Goal: Share content: Share content

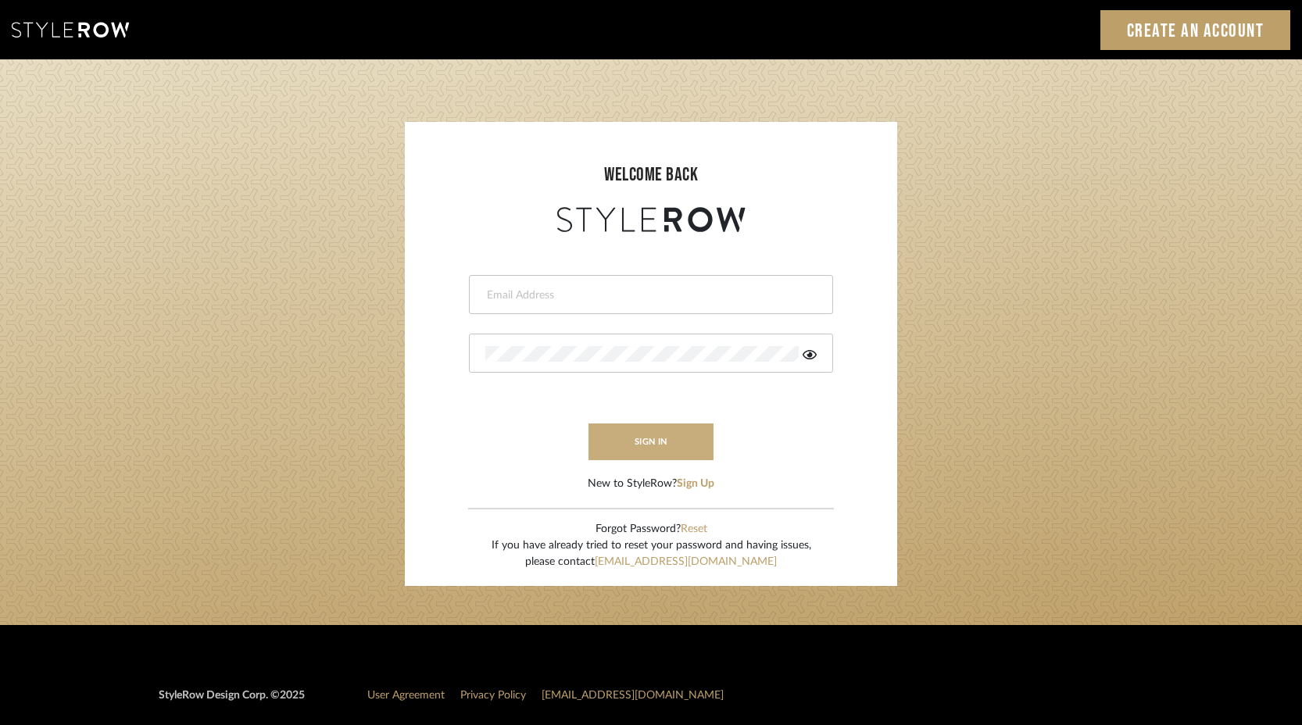
type input "keith@sbhomestagingdesign.com"
click at [650, 452] on button "sign in" at bounding box center [650, 441] width 125 height 37
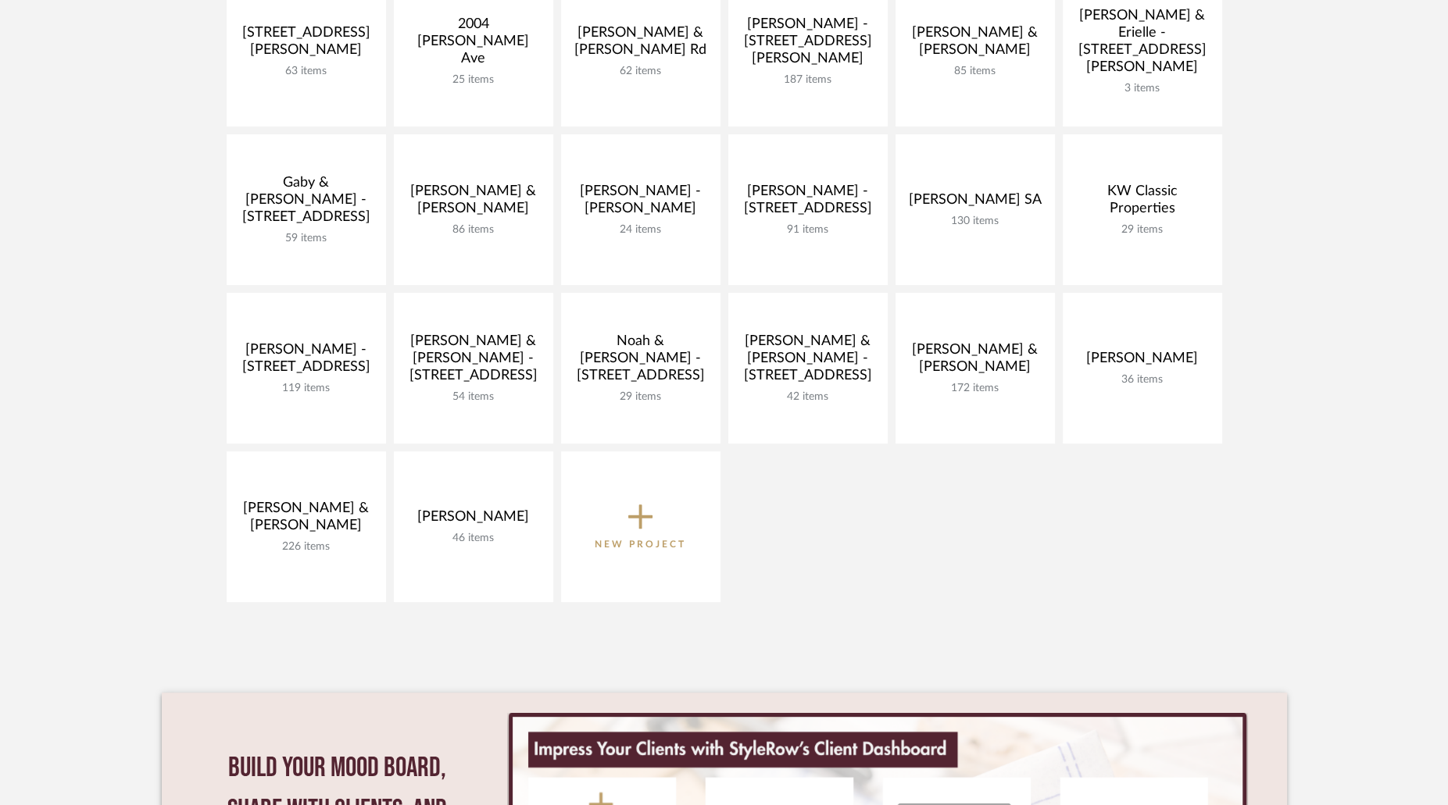
scroll to position [419, 0]
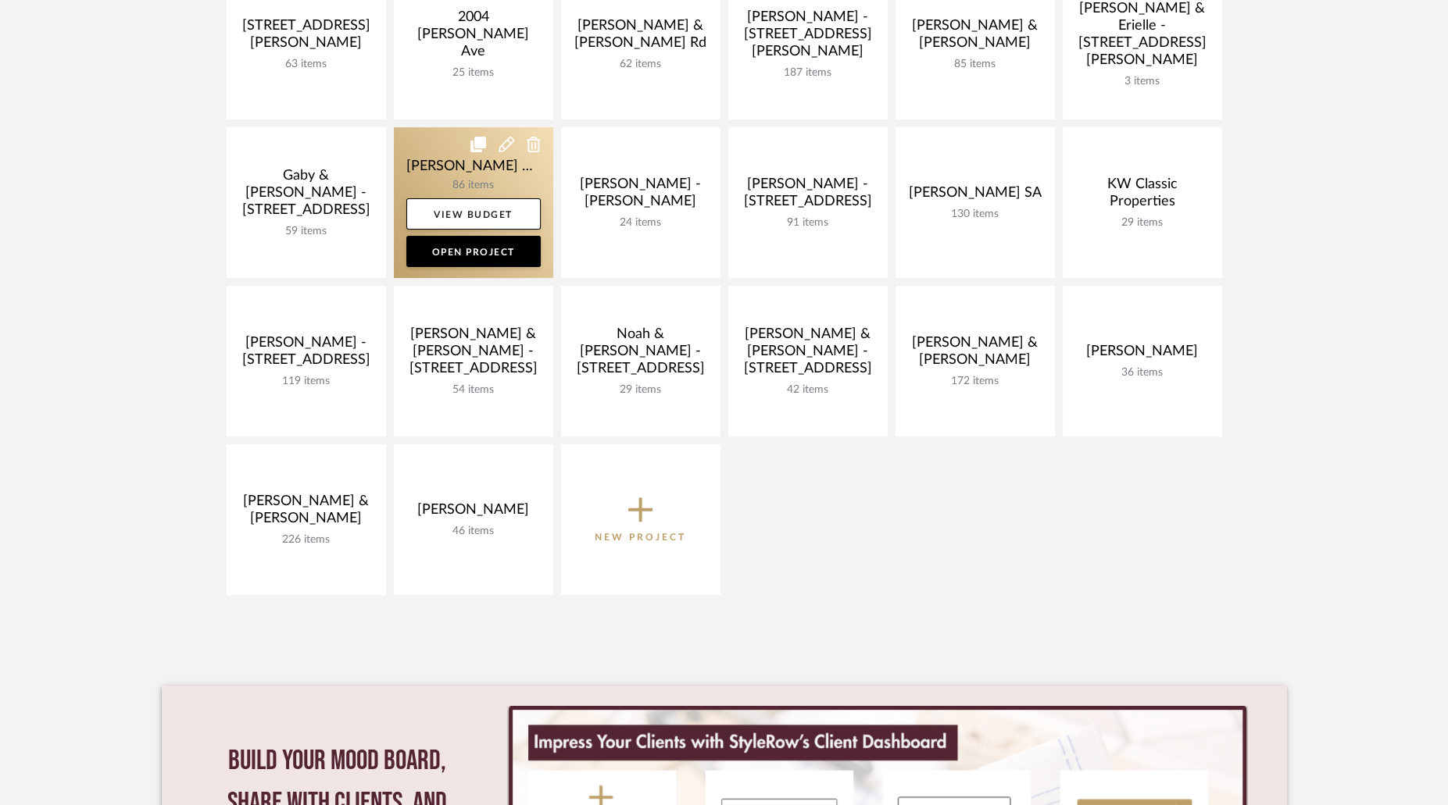
click at [516, 179] on link at bounding box center [473, 202] width 159 height 151
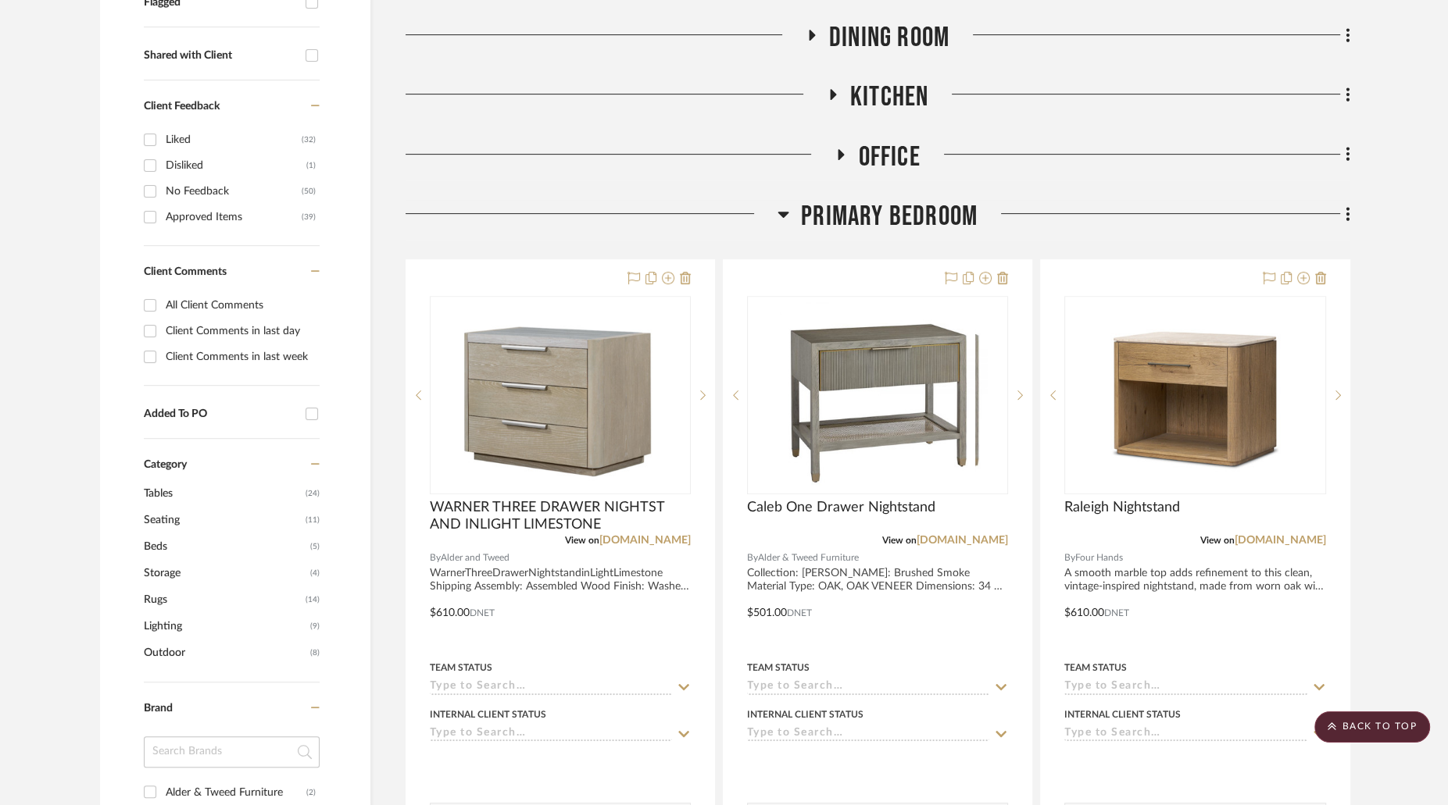
scroll to position [641, 0]
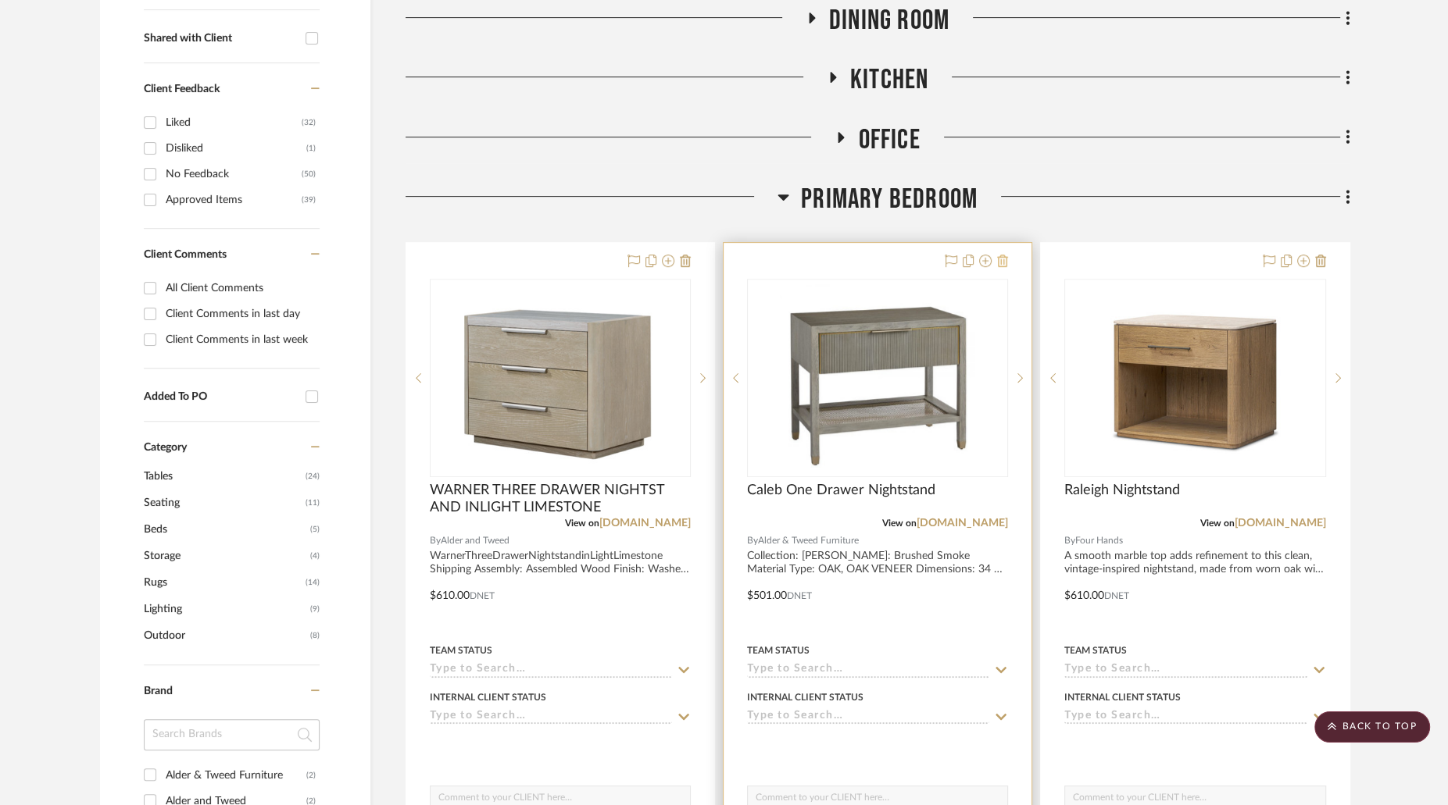
click at [1005, 255] on icon at bounding box center [1002, 261] width 11 height 13
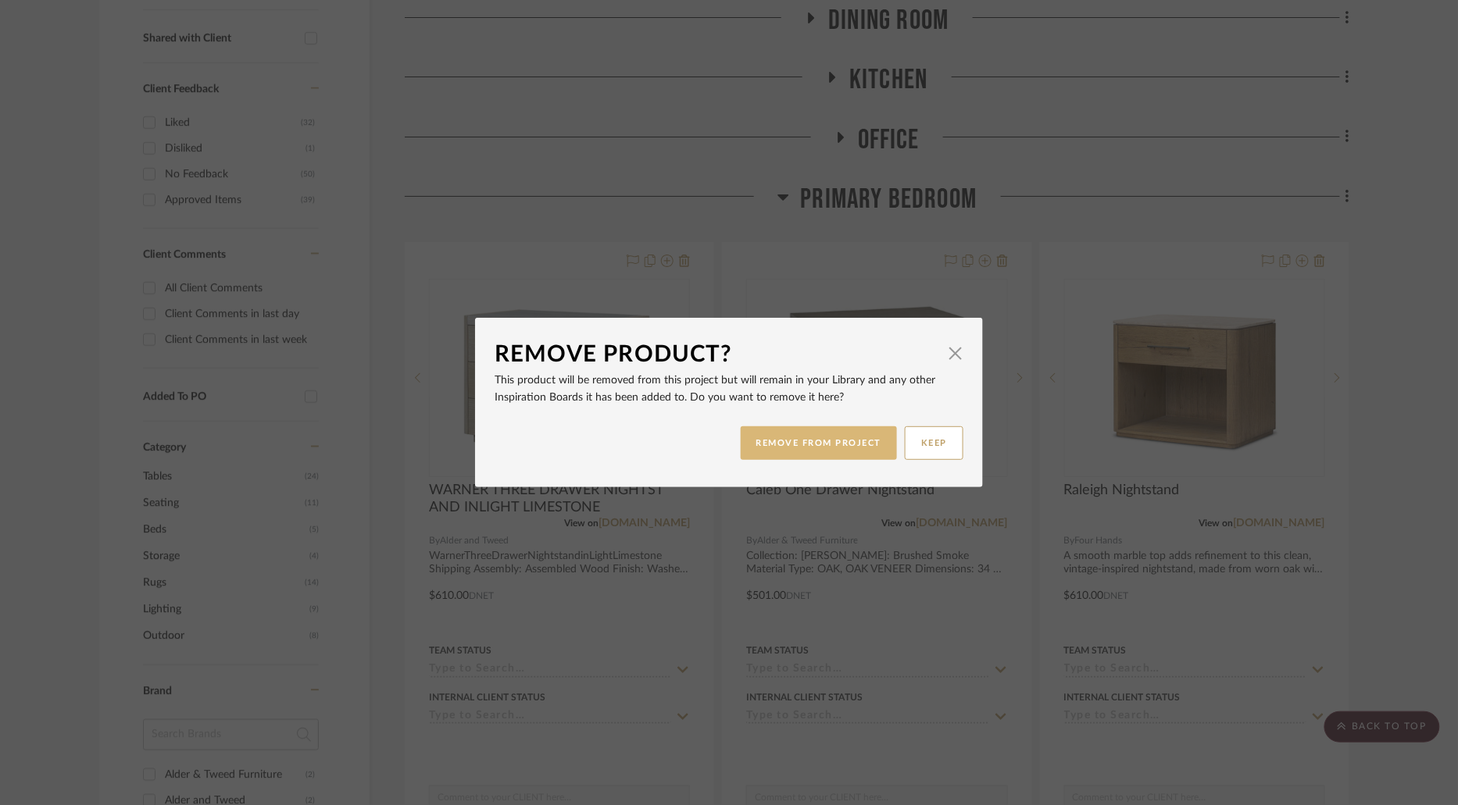
click at [821, 454] on button "REMOVE FROM PROJECT" at bounding box center [819, 444] width 157 height 34
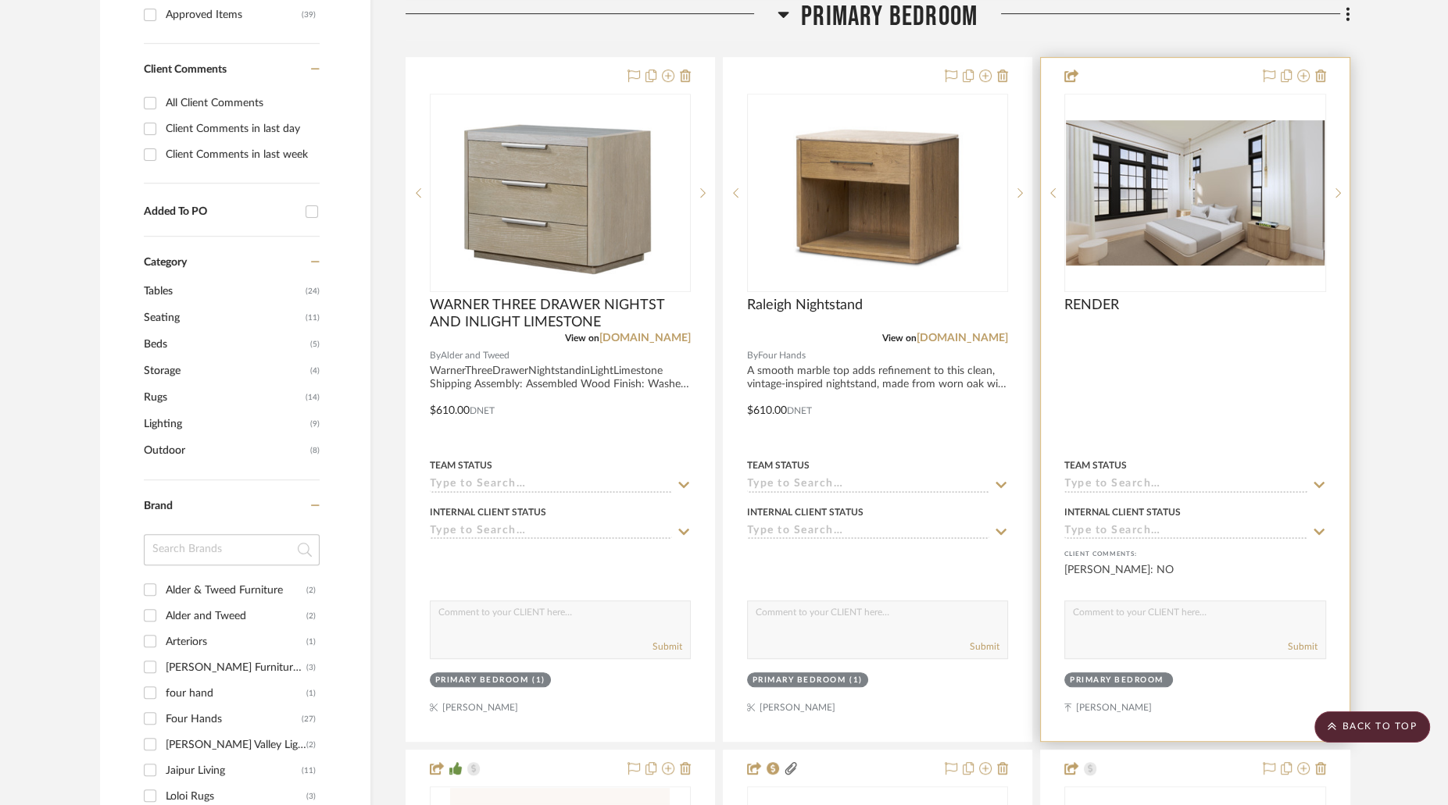
scroll to position [798, 0]
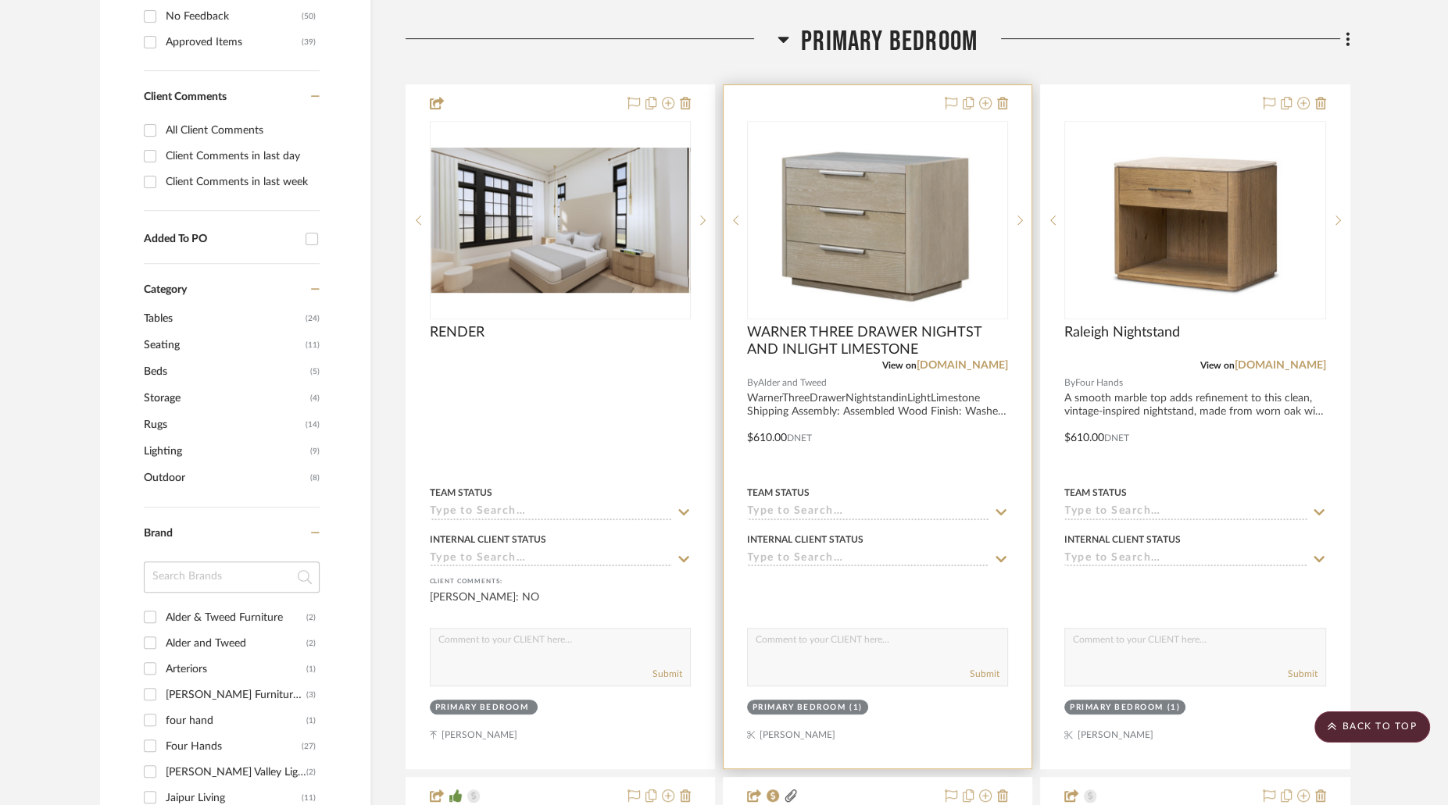
click at [0, 0] on img at bounding box center [0, 0] width 0 height 0
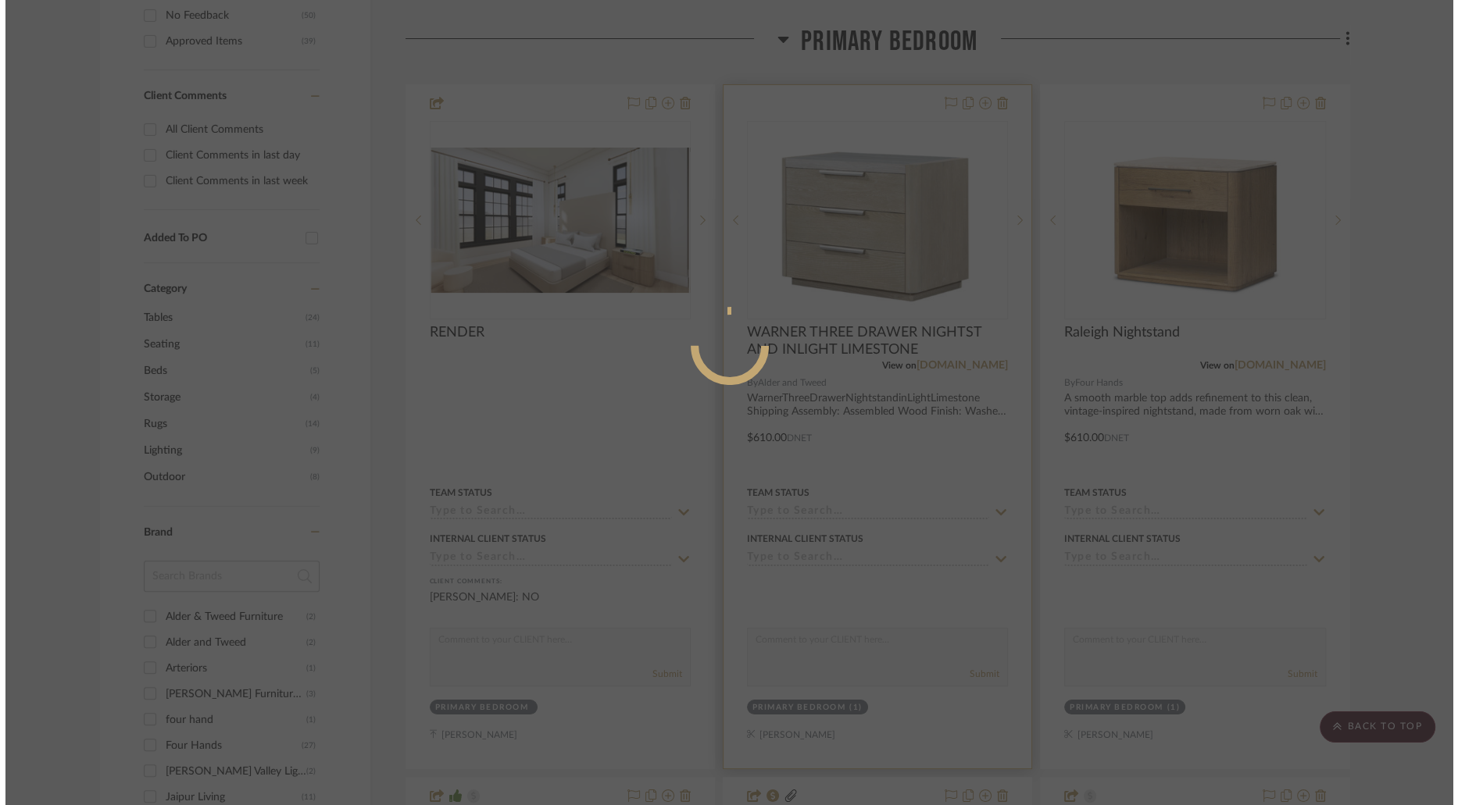
scroll to position [0, 0]
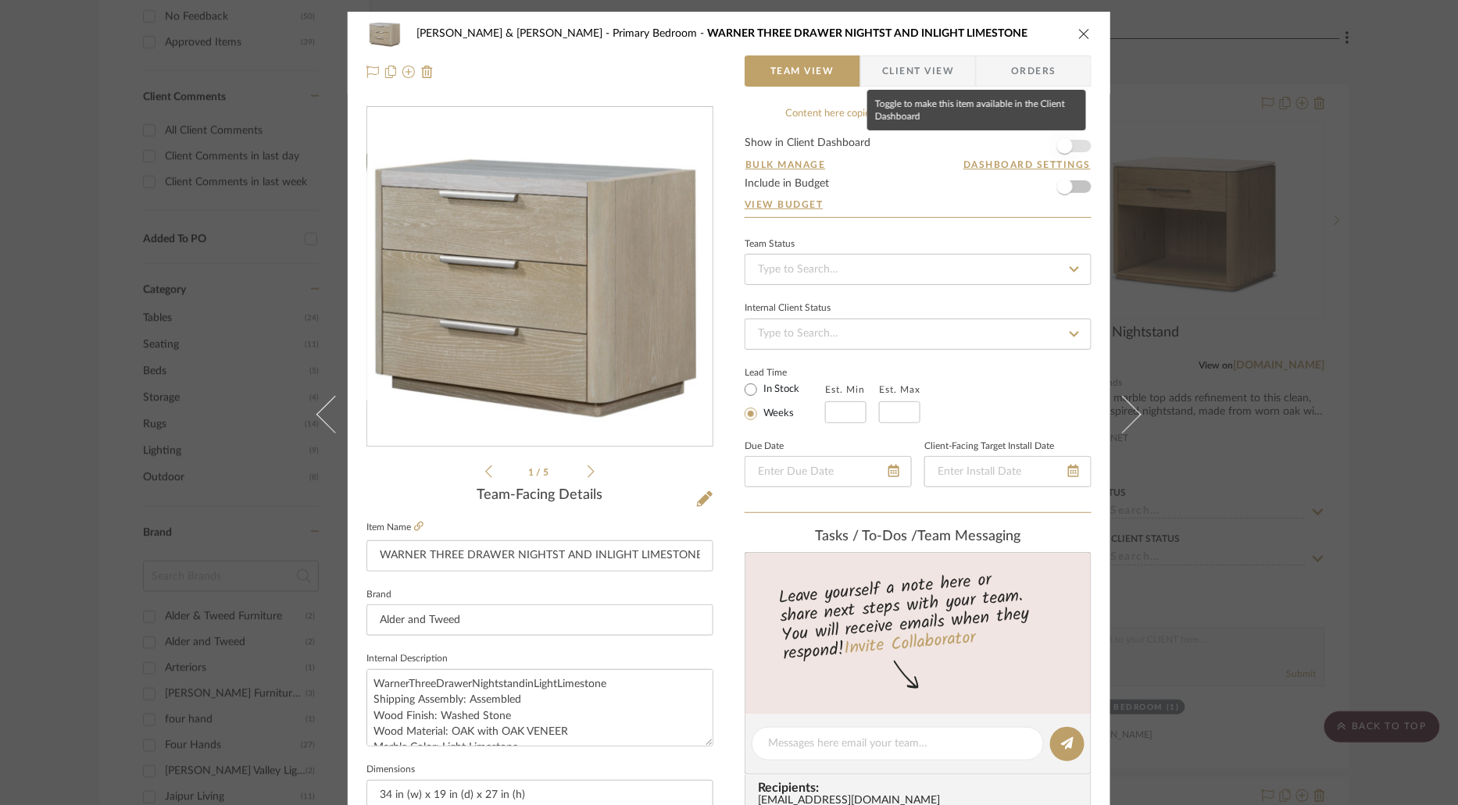
click at [1064, 146] on span "button" at bounding box center [1065, 146] width 16 height 16
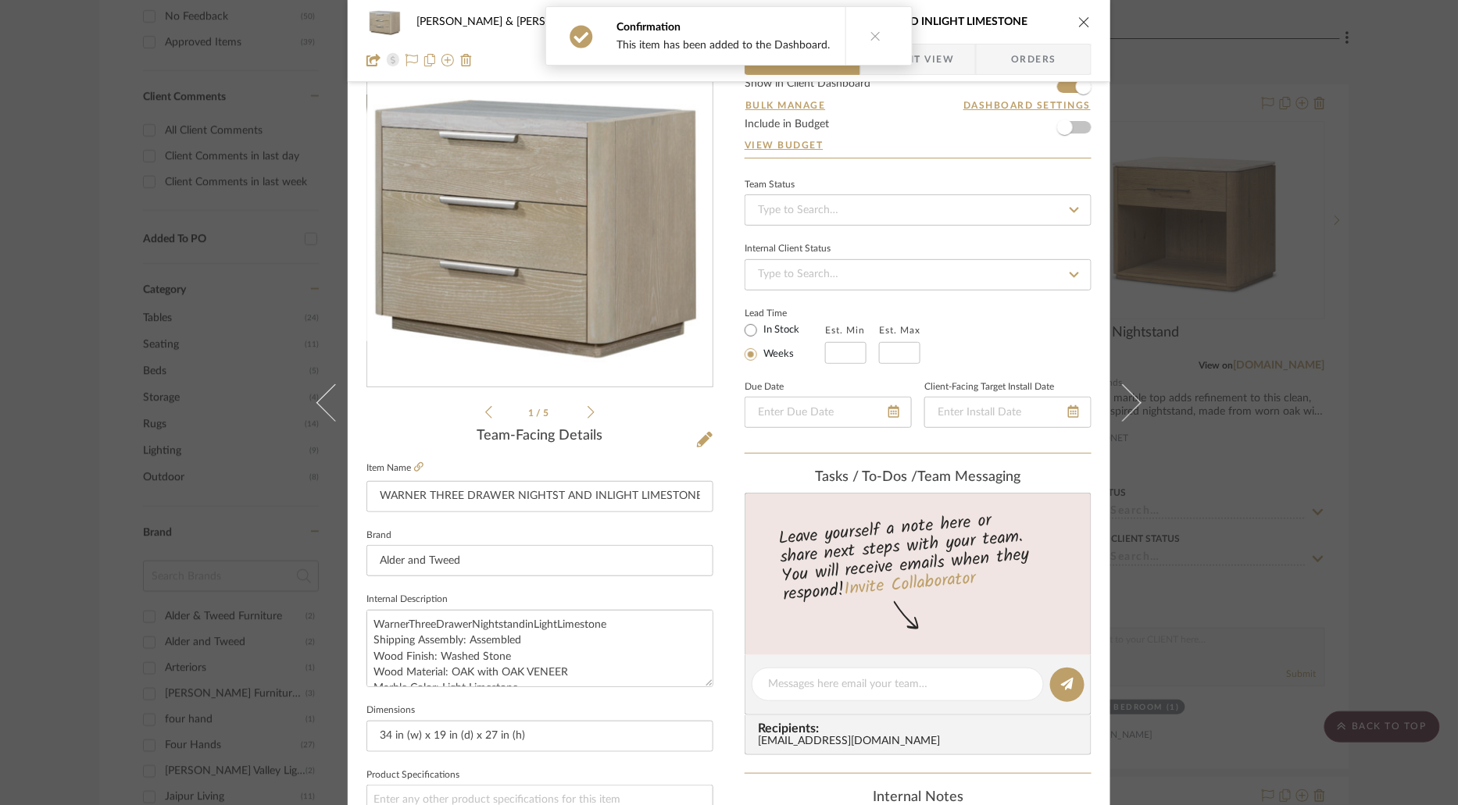
scroll to position [8, 0]
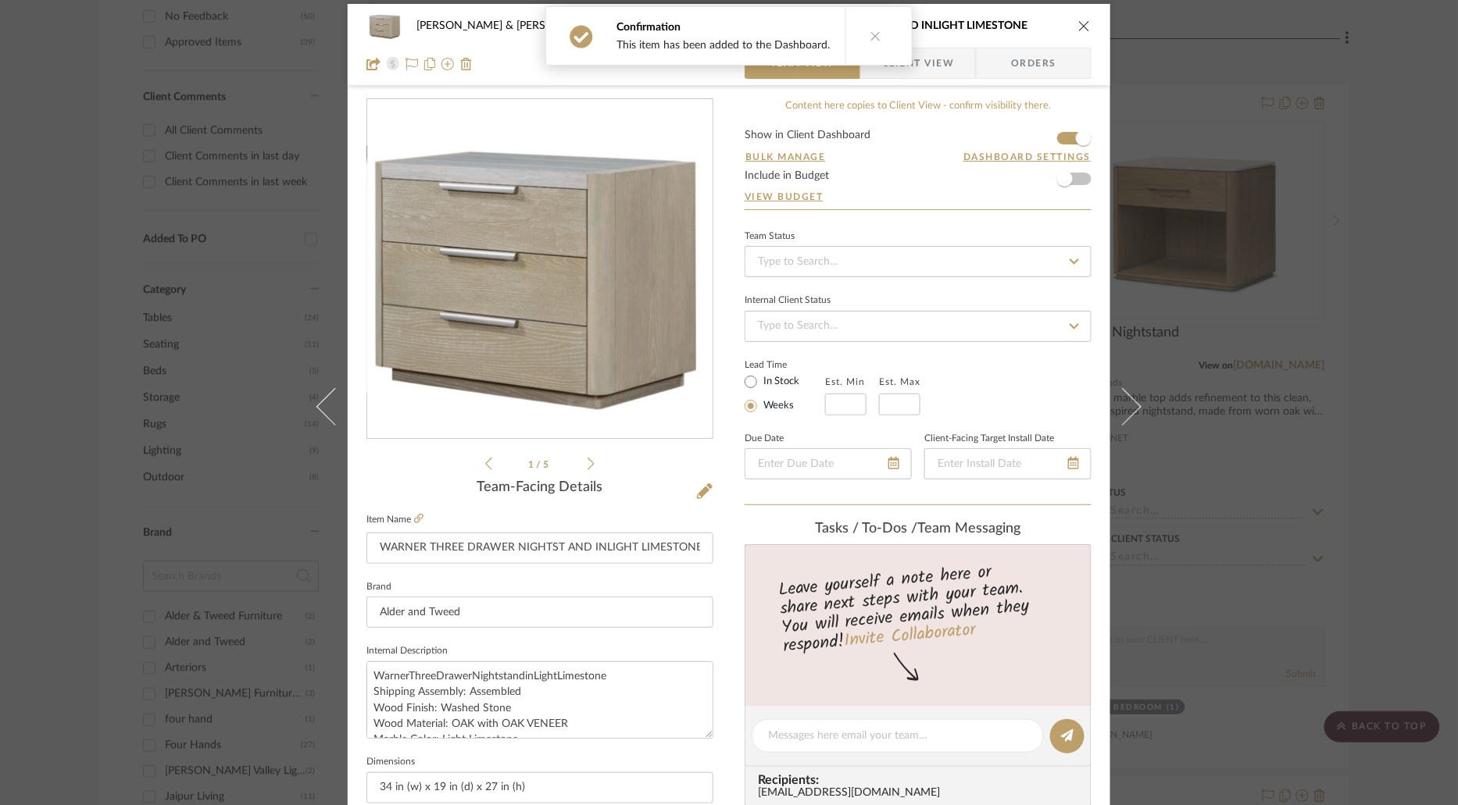
click at [870, 35] on icon at bounding box center [875, 35] width 11 height 11
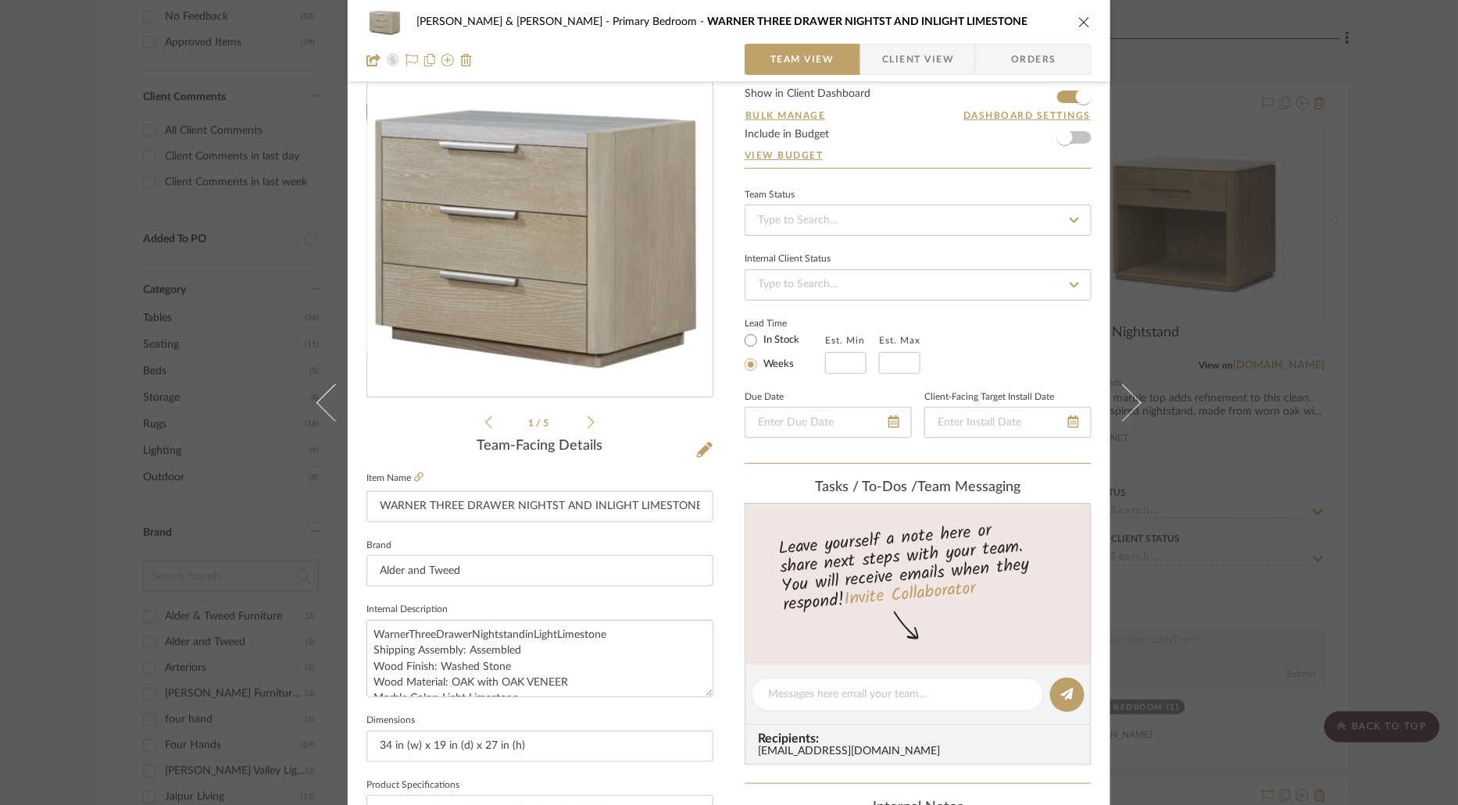
scroll to position [0, 0]
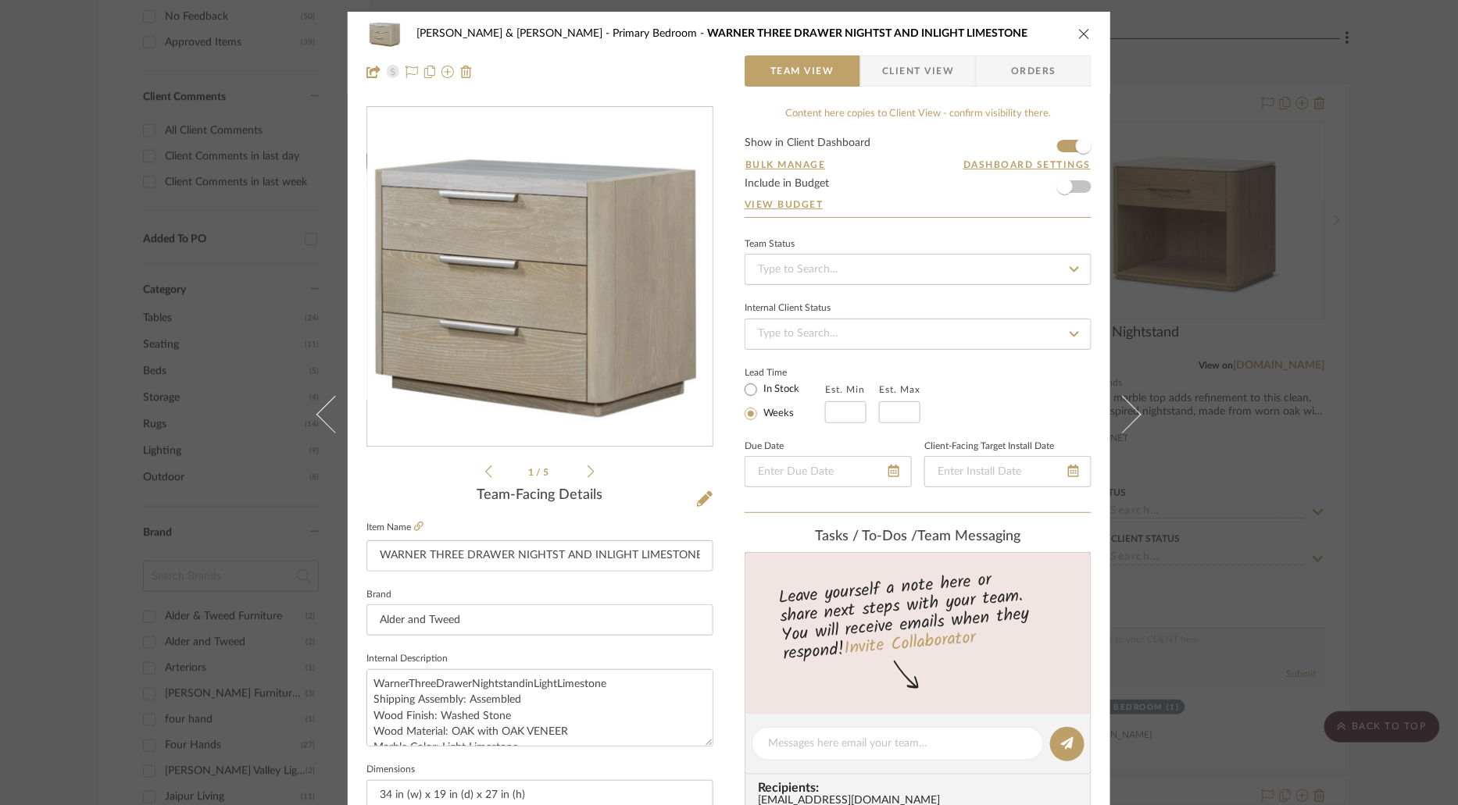
click at [935, 69] on span "Client View" at bounding box center [918, 70] width 72 height 31
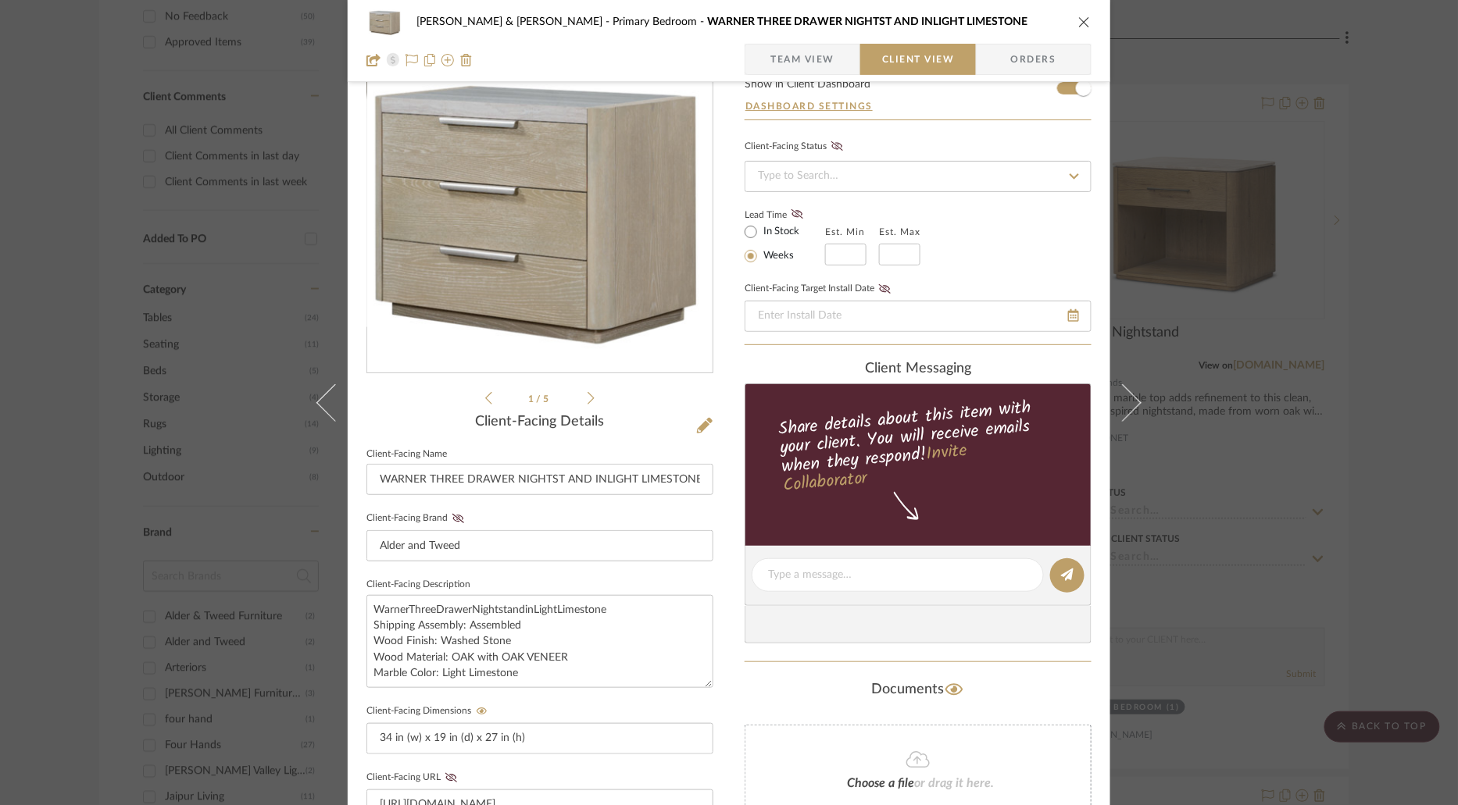
scroll to position [74, 0]
click at [834, 576] on textarea at bounding box center [897, 574] width 259 height 16
type textarea "I love this one for the bedroom"
click at [1063, 580] on button at bounding box center [1067, 575] width 34 height 34
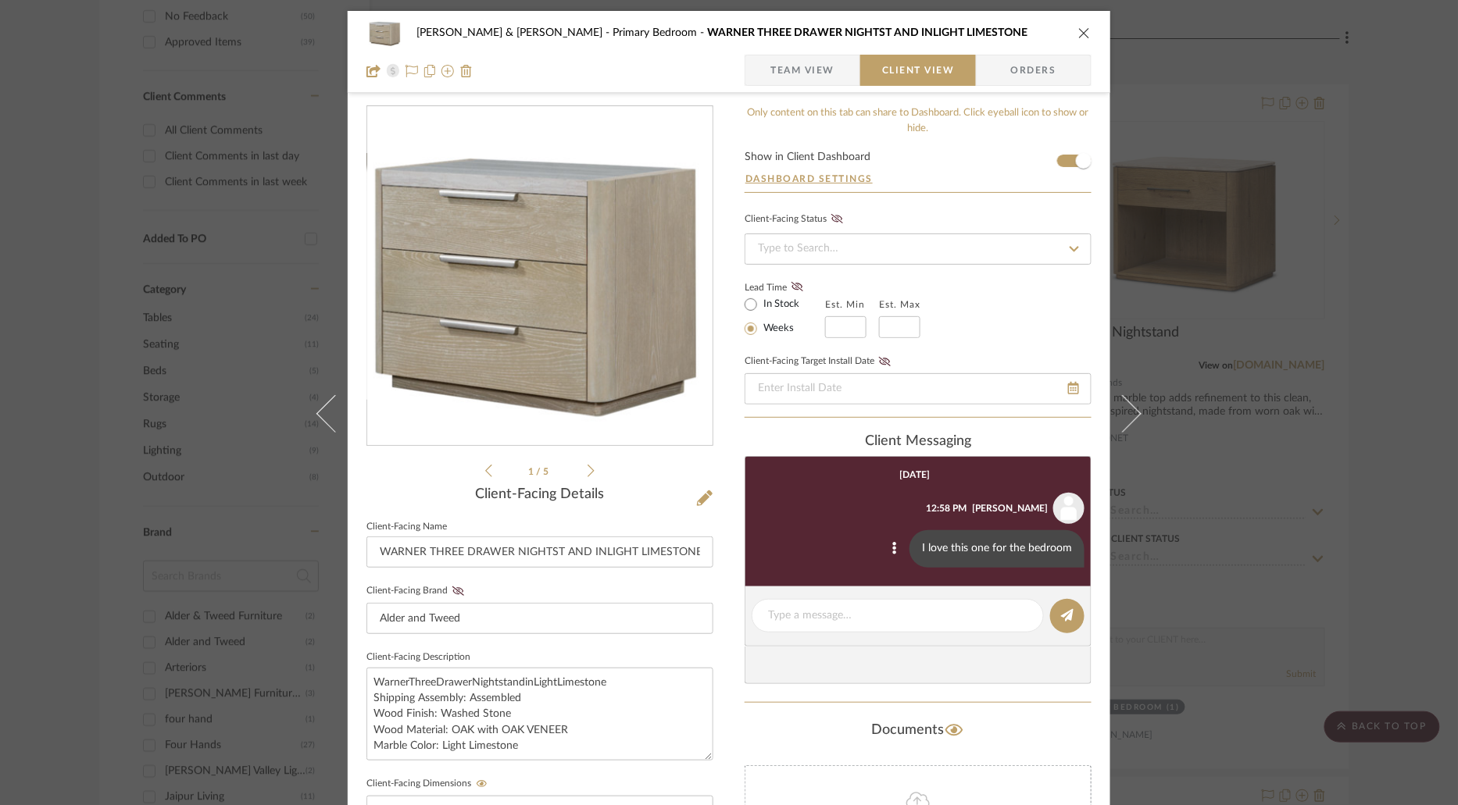
scroll to position [0, 0]
click at [1080, 37] on icon "close" at bounding box center [1084, 33] width 13 height 13
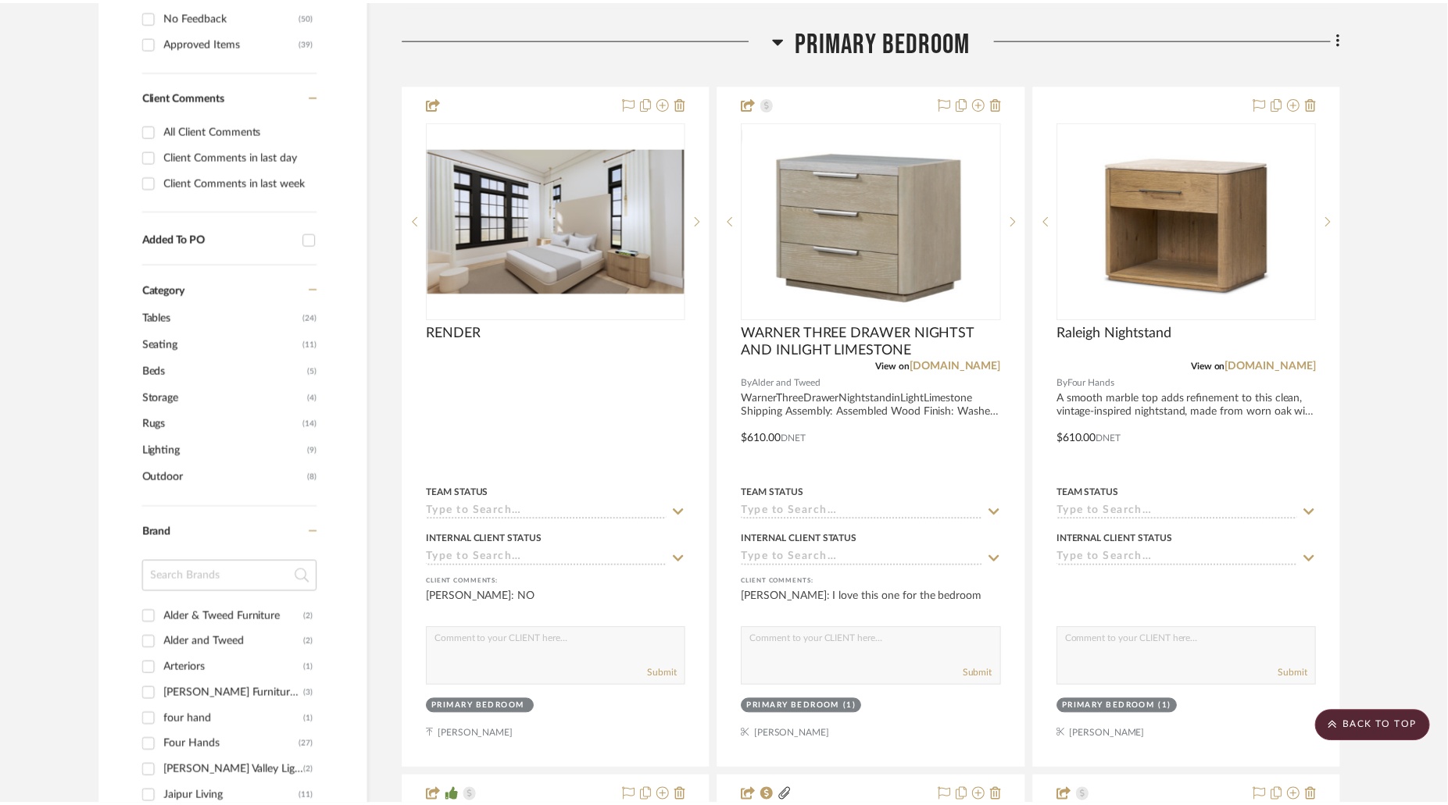
scroll to position [798, 0]
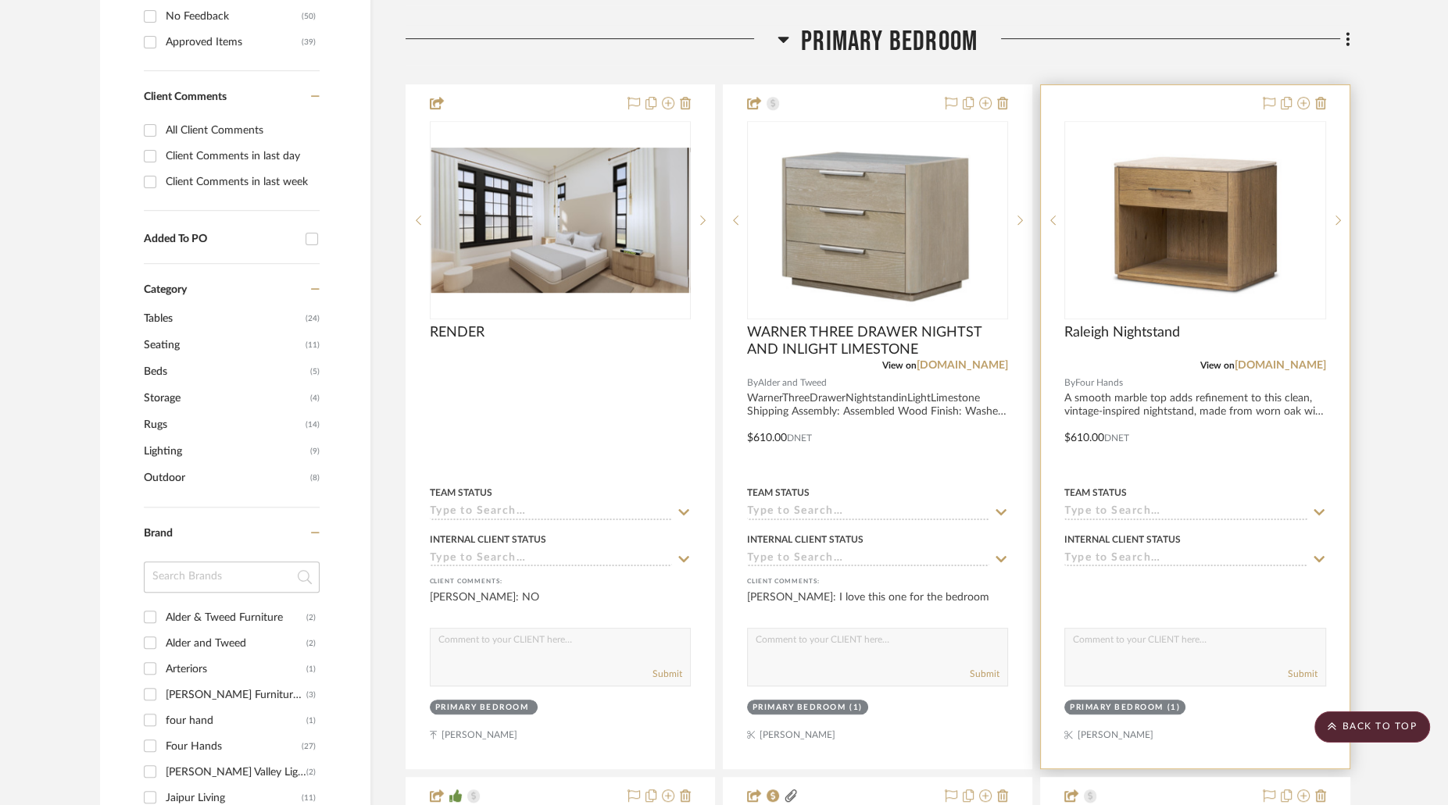
click at [1135, 172] on img "0" at bounding box center [1194, 220] width 195 height 195
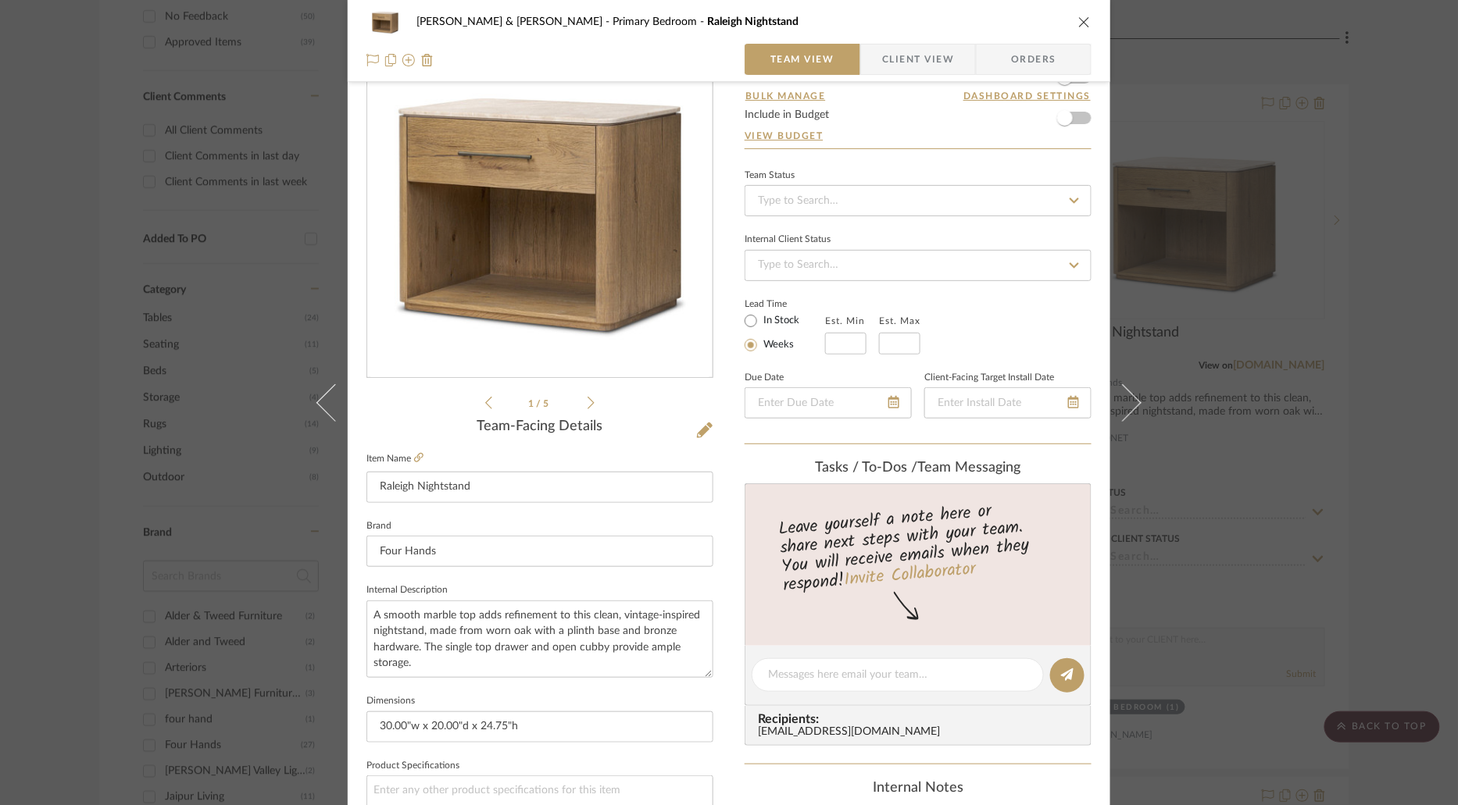
scroll to position [0, 0]
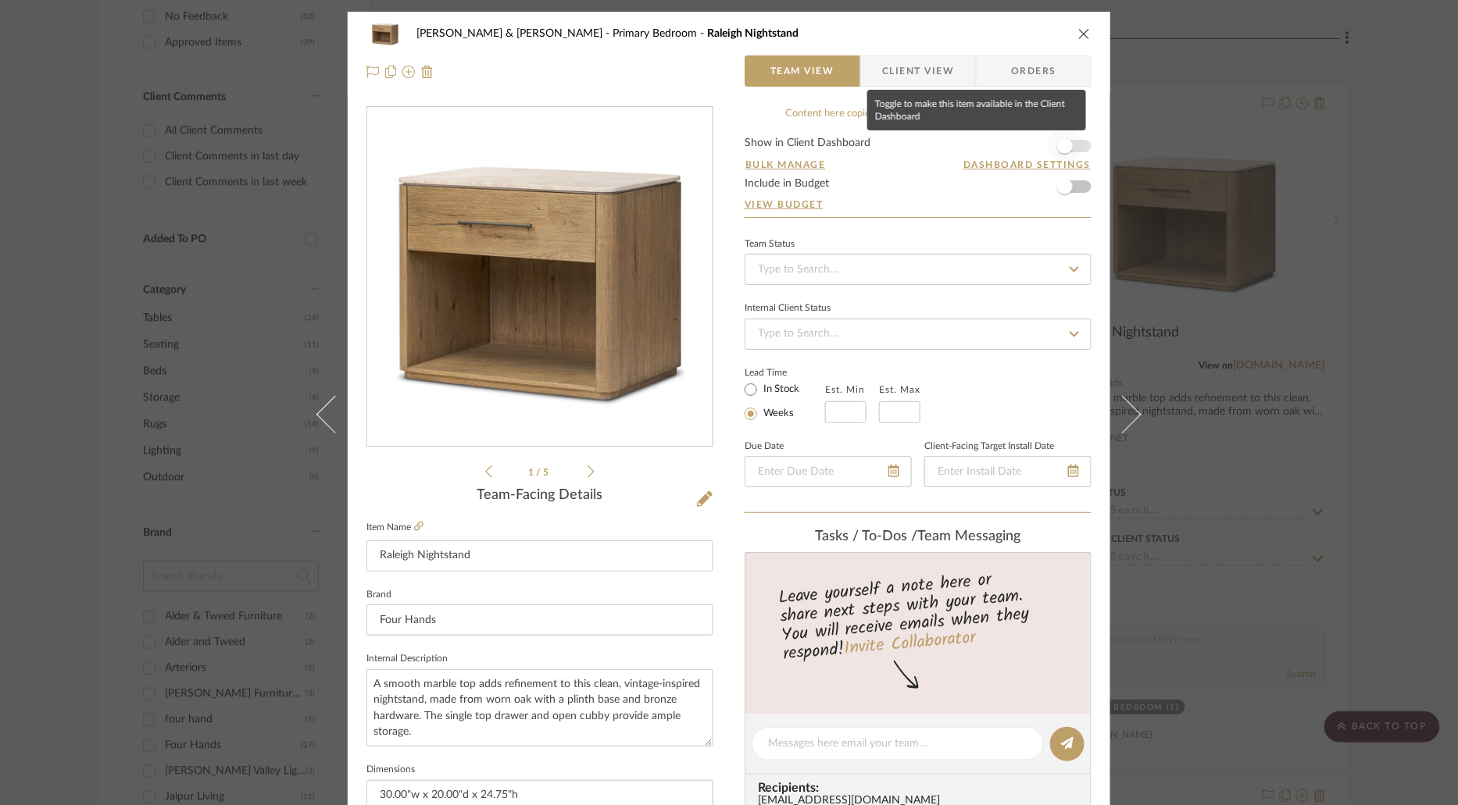
click at [1066, 151] on span "button" at bounding box center [1065, 146] width 34 height 34
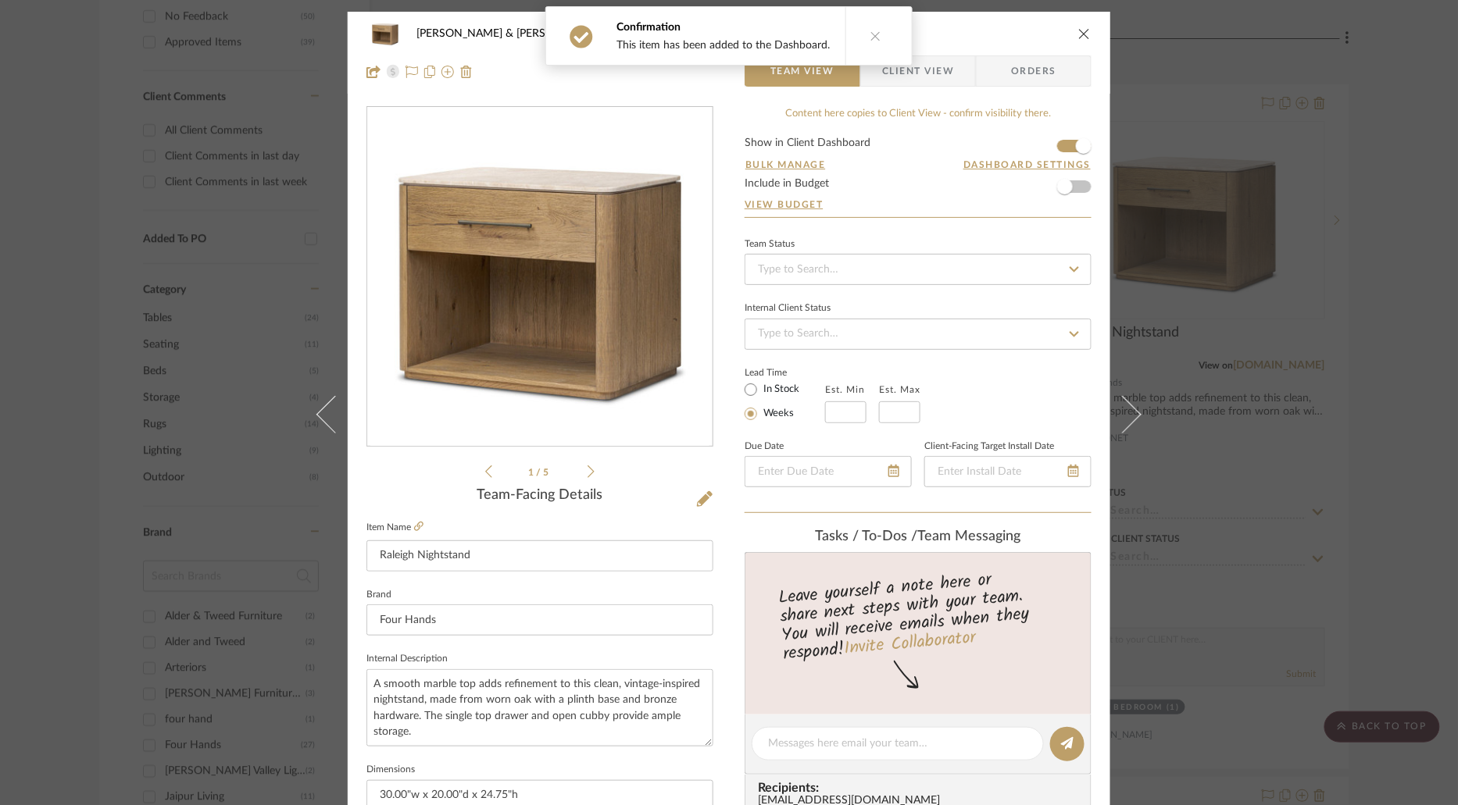
click at [871, 36] on icon at bounding box center [875, 35] width 11 height 11
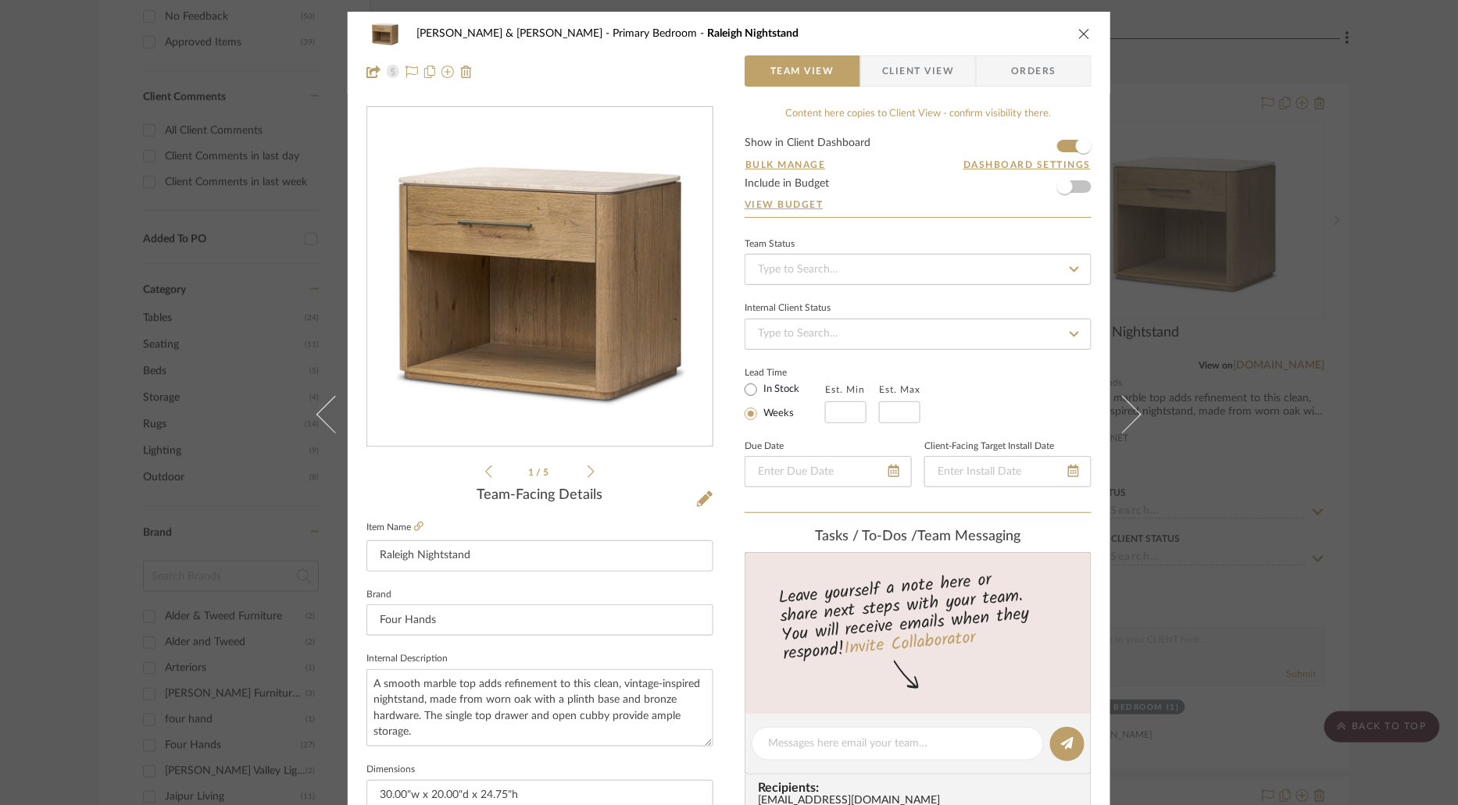
click at [1078, 36] on icon "close" at bounding box center [1084, 33] width 13 height 13
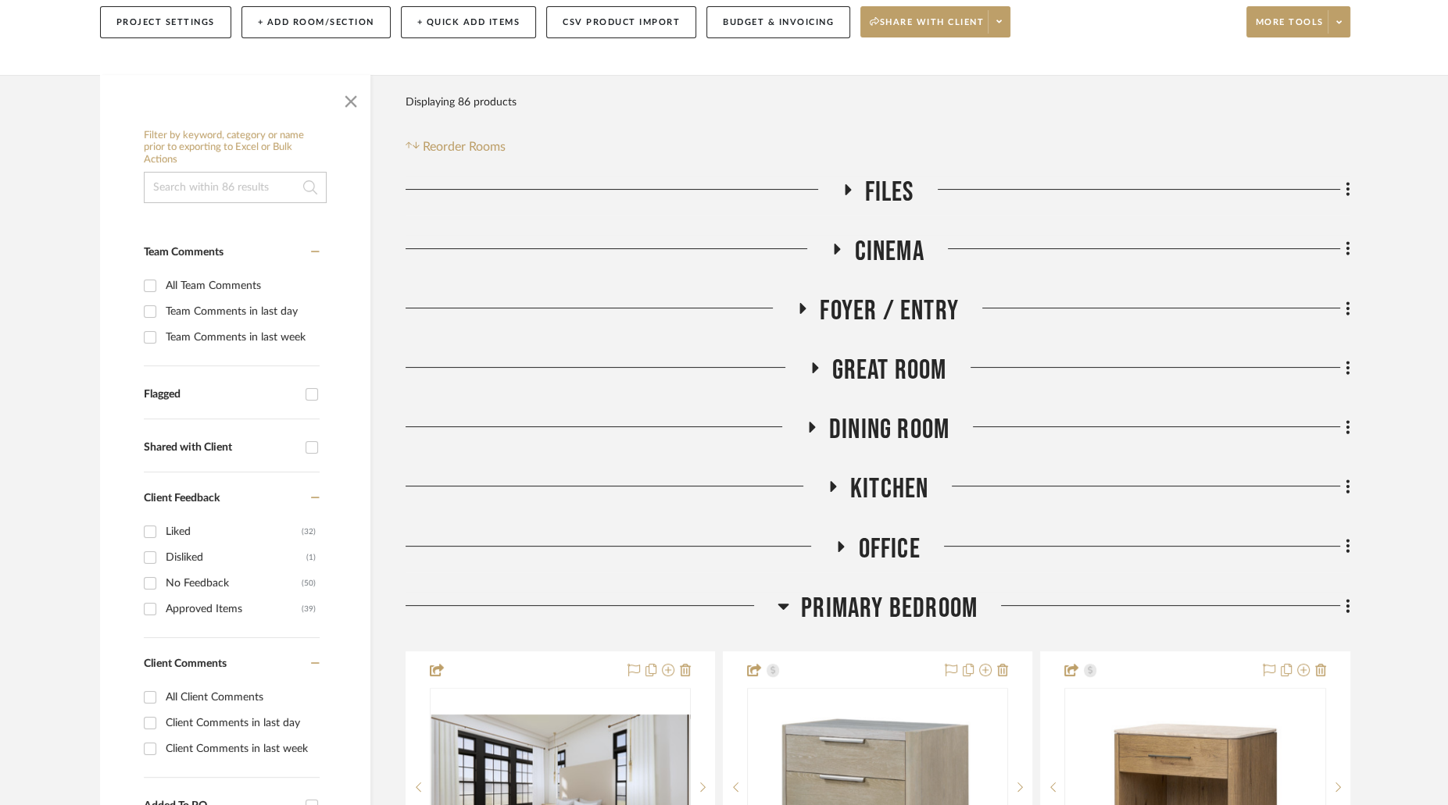
scroll to position [245, 0]
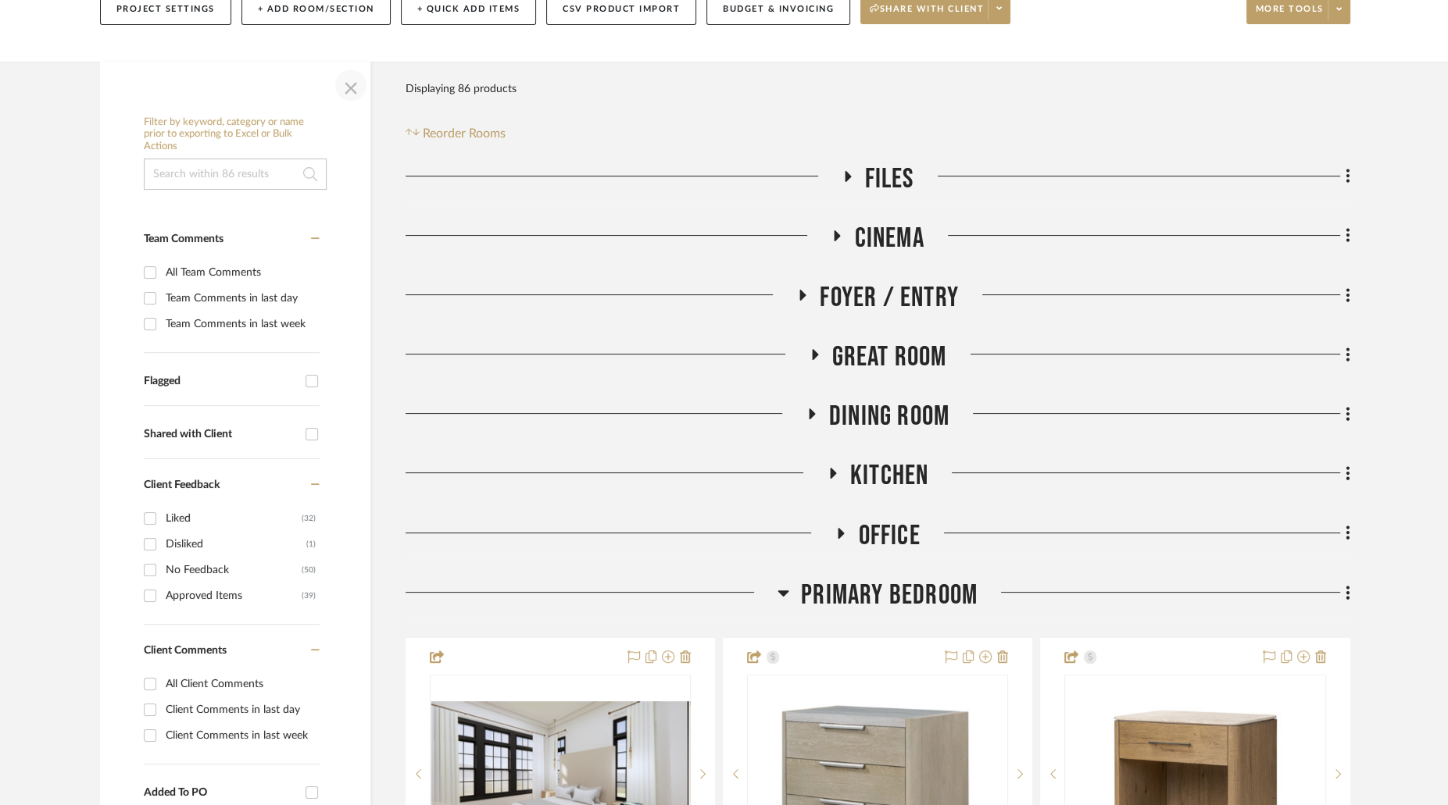
click at [358, 66] on span "button" at bounding box center [351, 85] width 38 height 38
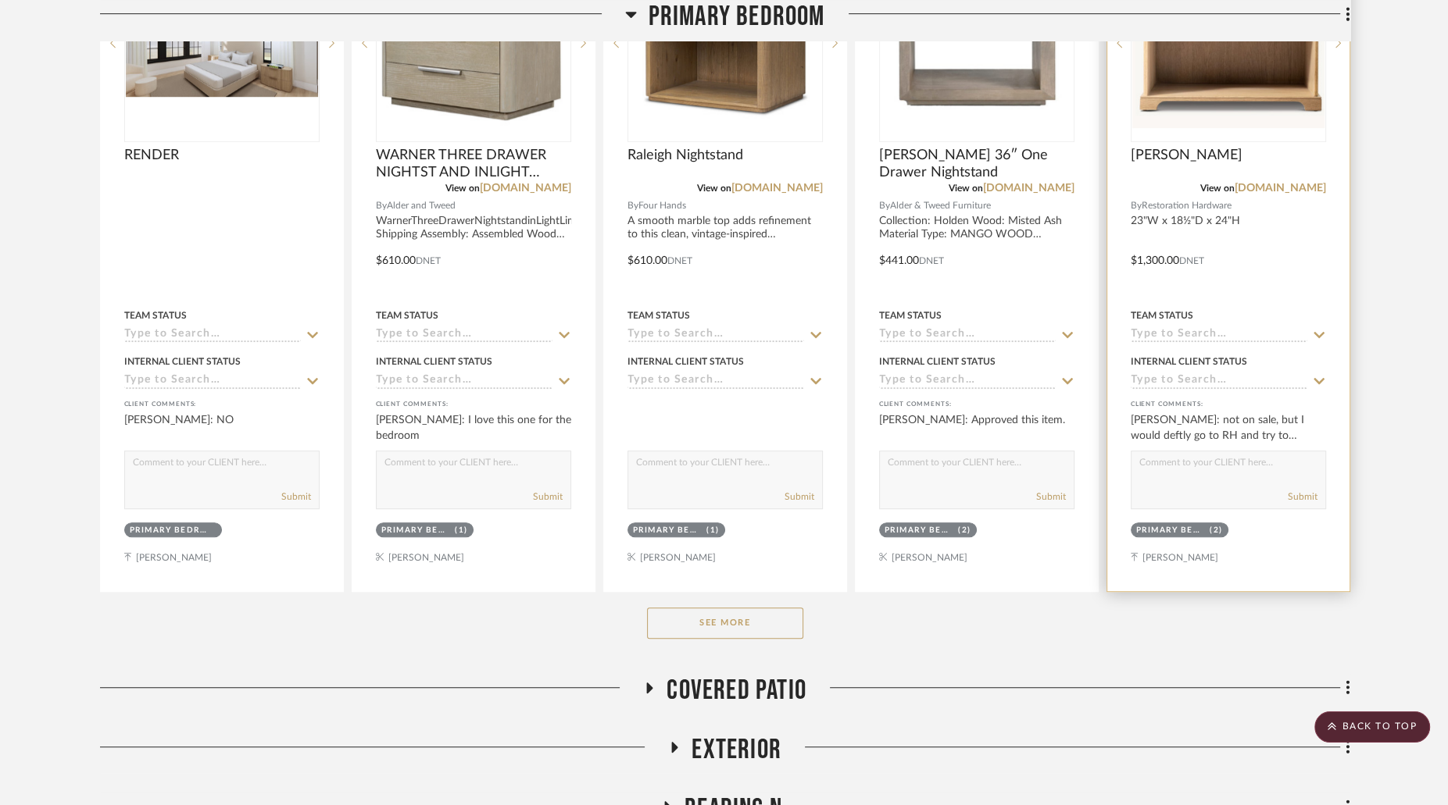
scroll to position [970, 0]
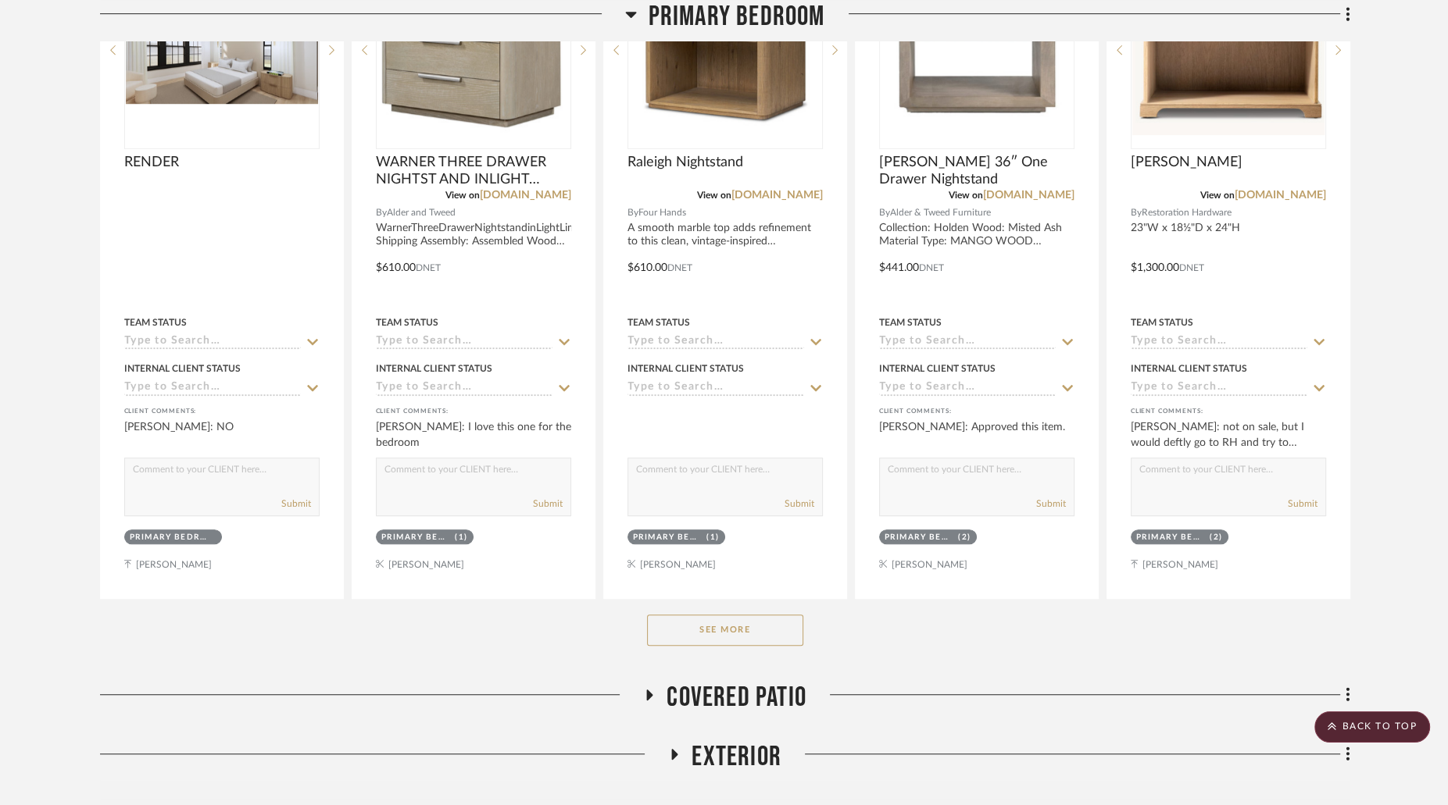
click at [741, 615] on button "See More" at bounding box center [725, 630] width 156 height 31
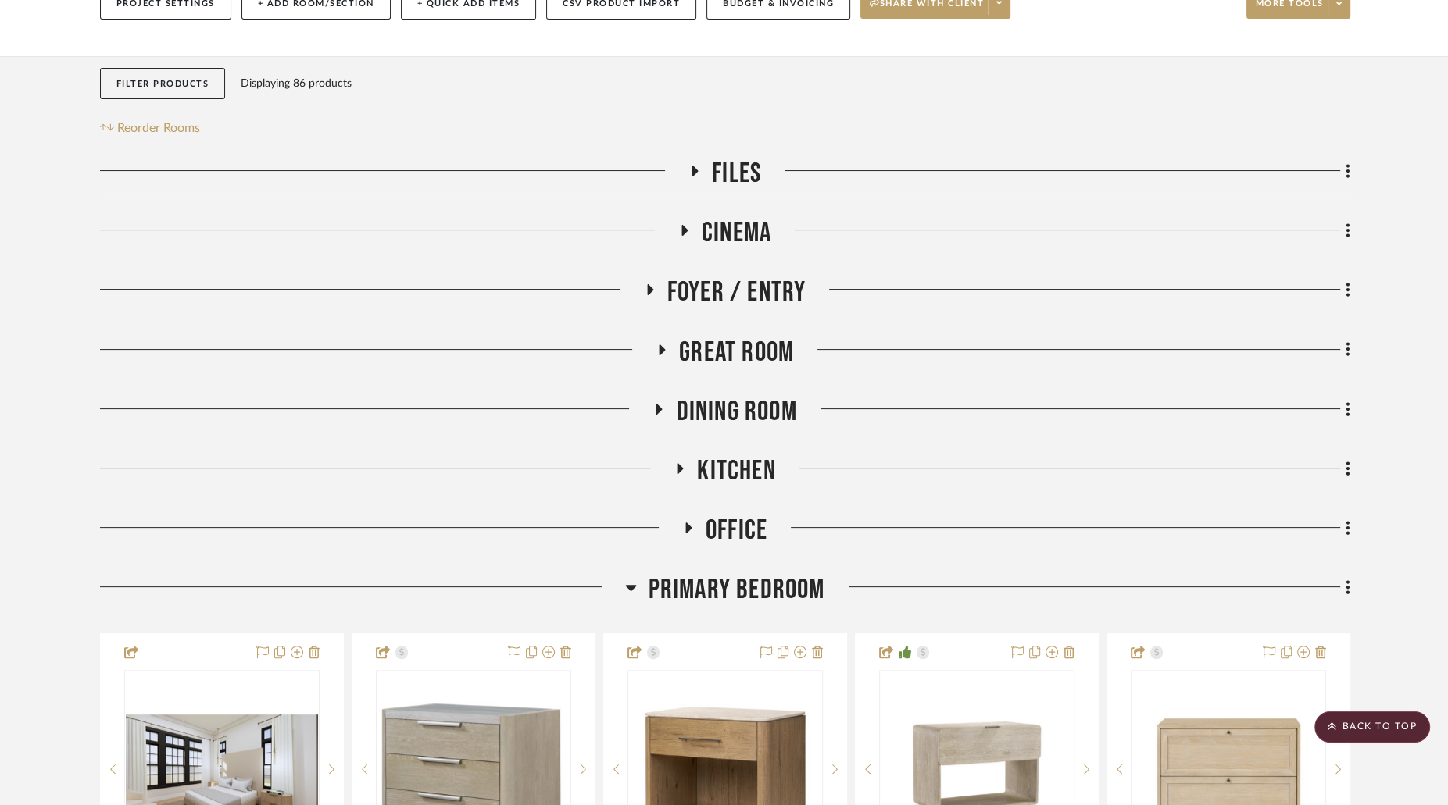
scroll to position [0, 0]
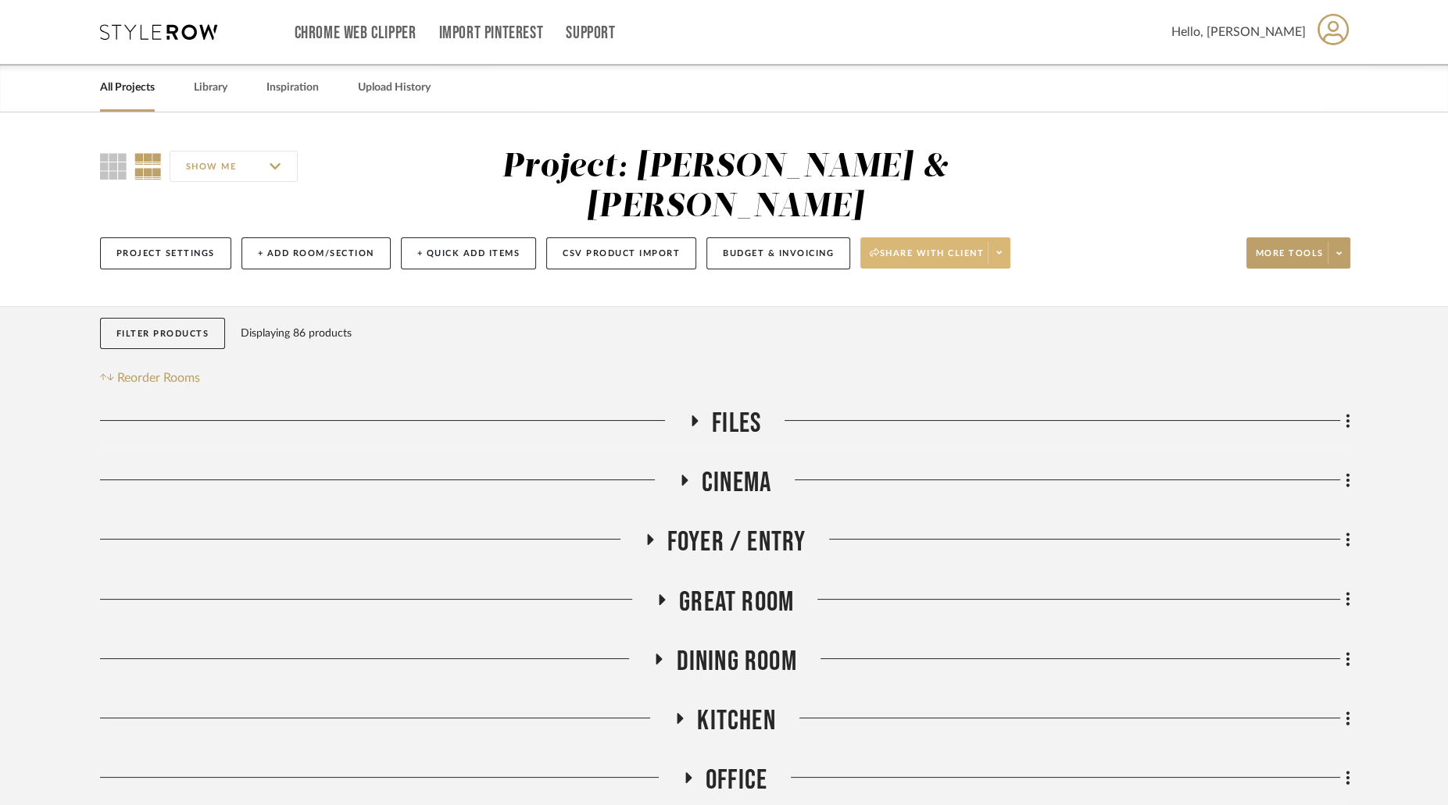
click at [996, 252] on icon at bounding box center [998, 253] width 5 height 3
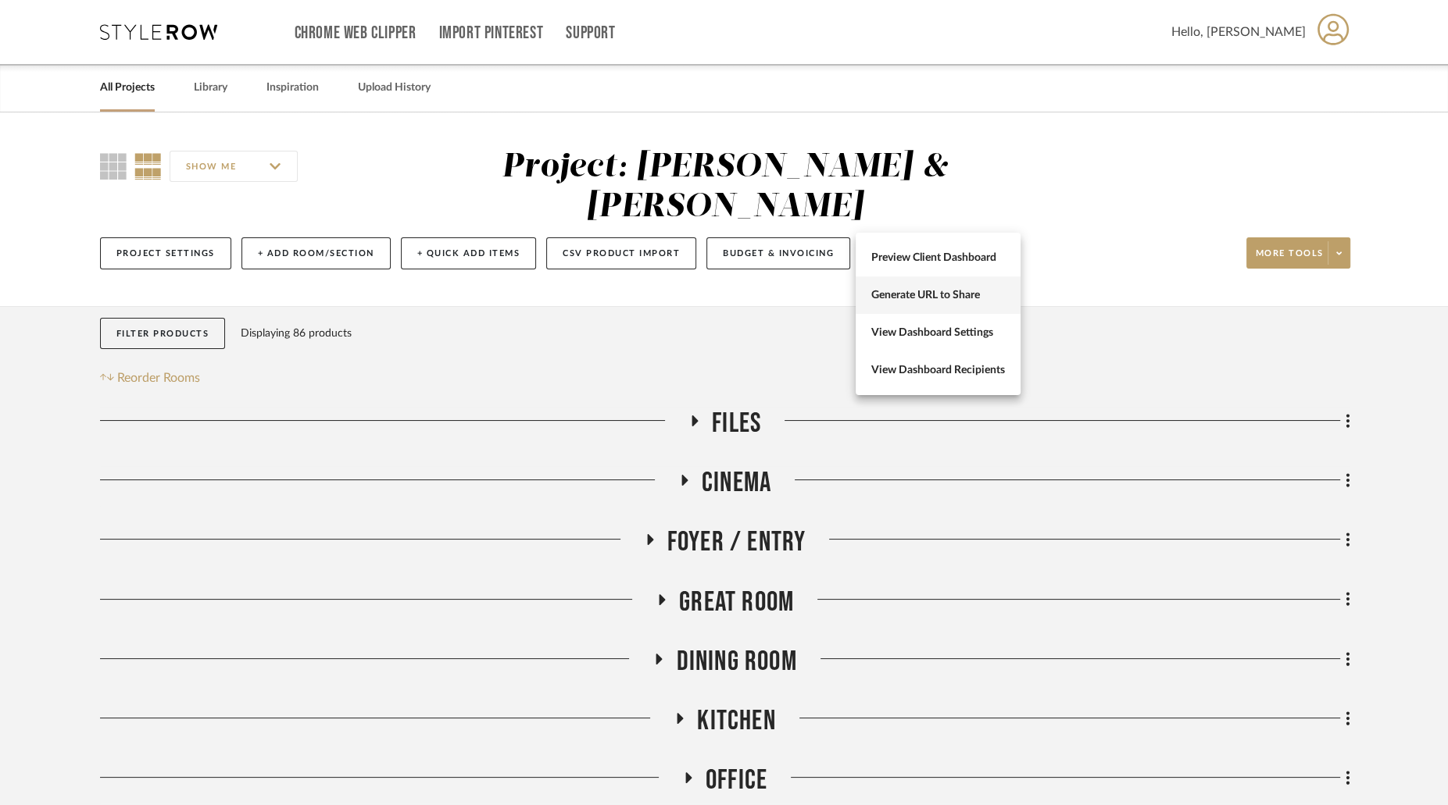
click at [959, 295] on span "Generate URL to Share" at bounding box center [938, 295] width 134 height 13
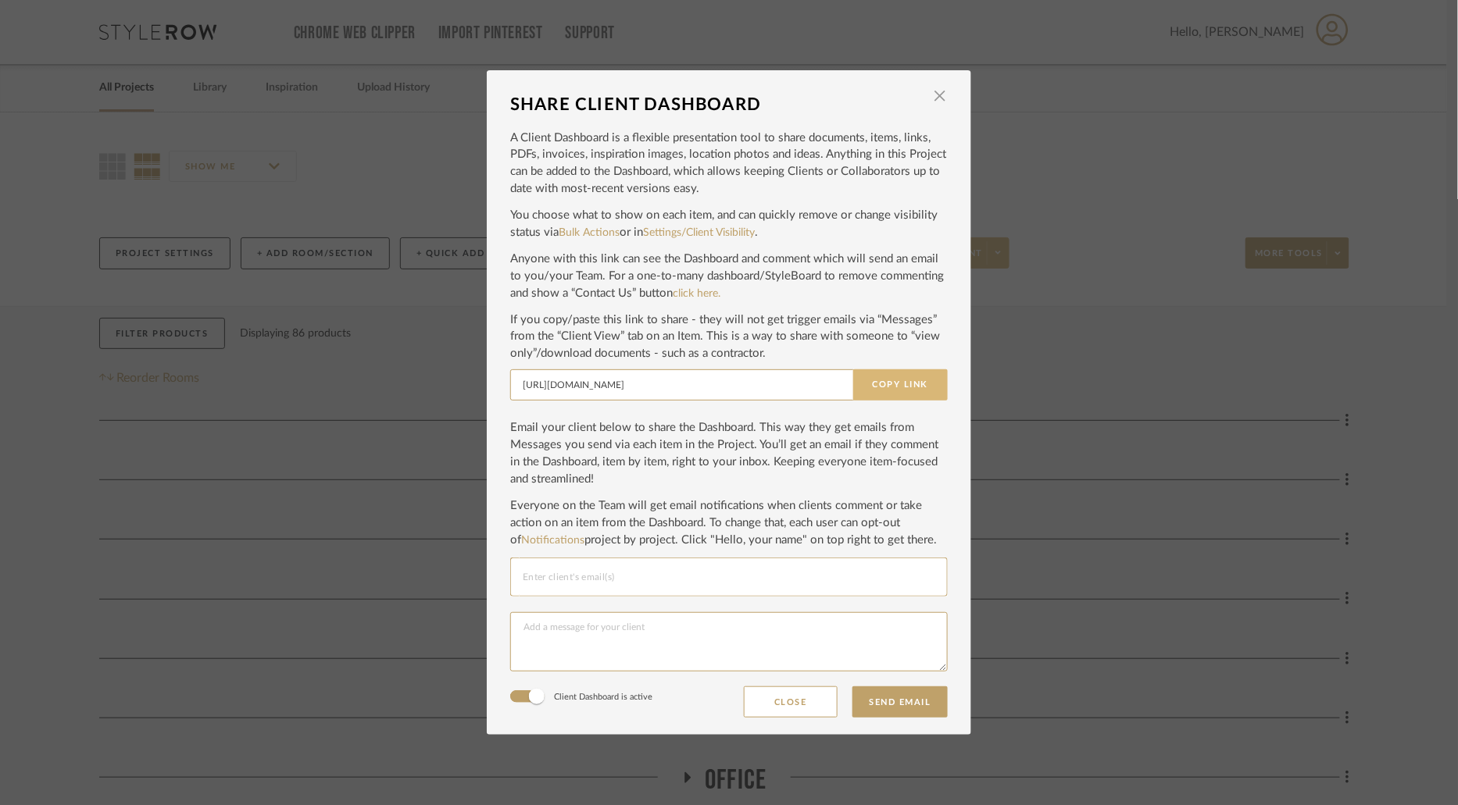
click at [891, 378] on button "Copy Link" at bounding box center [900, 385] width 95 height 31
click at [932, 95] on span "button" at bounding box center [939, 95] width 31 height 31
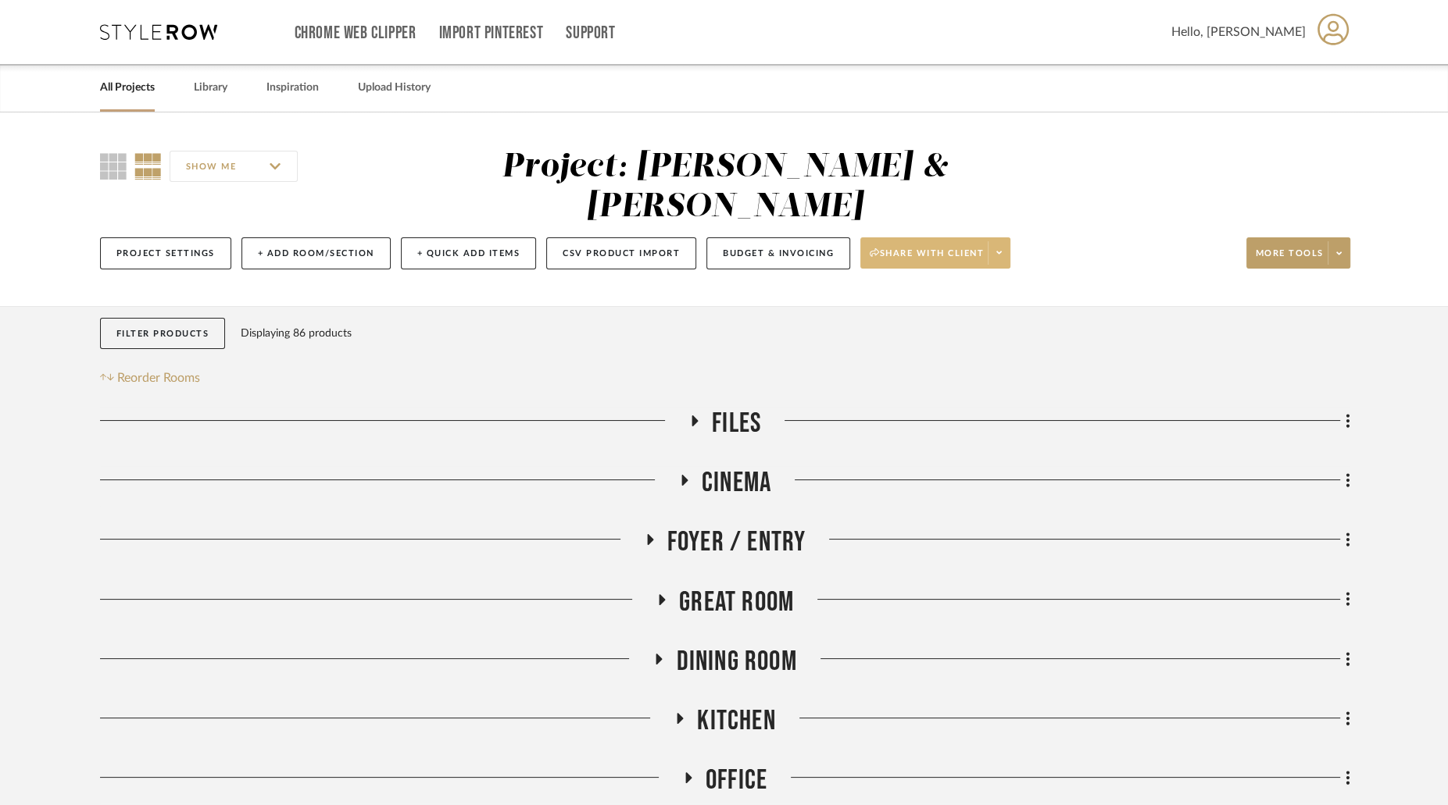
click at [234, 90] on div "All Projects Library Inspiration Upload History" at bounding box center [724, 88] width 1295 height 48
click at [208, 90] on link "Library" at bounding box center [211, 87] width 34 height 21
